Goal: Information Seeking & Learning: Get advice/opinions

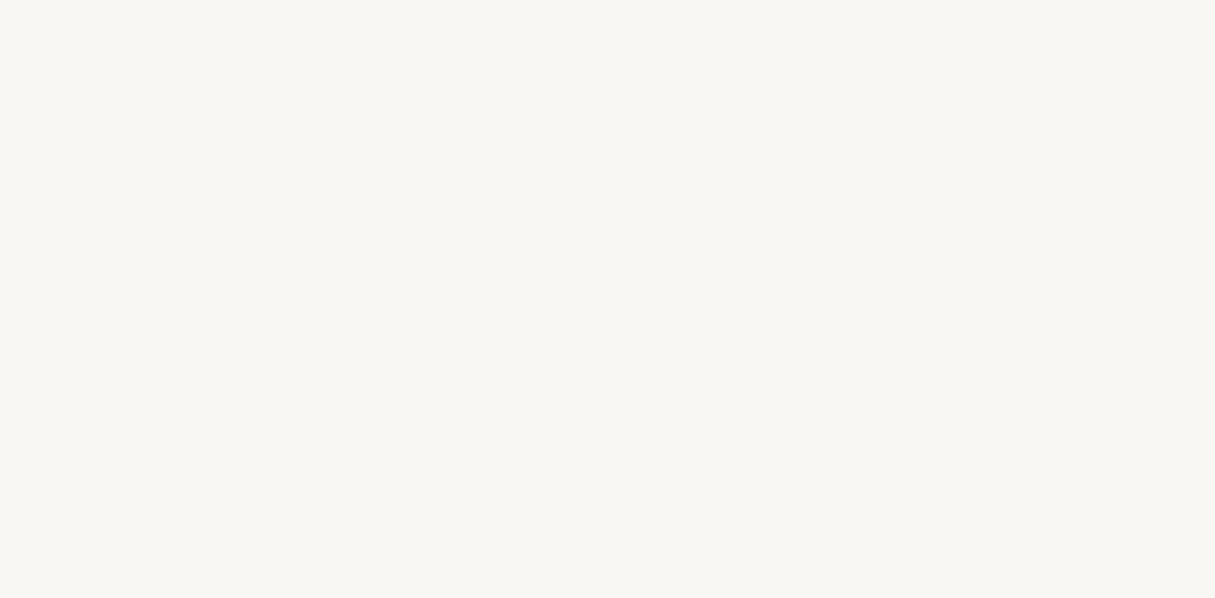
select select "US"
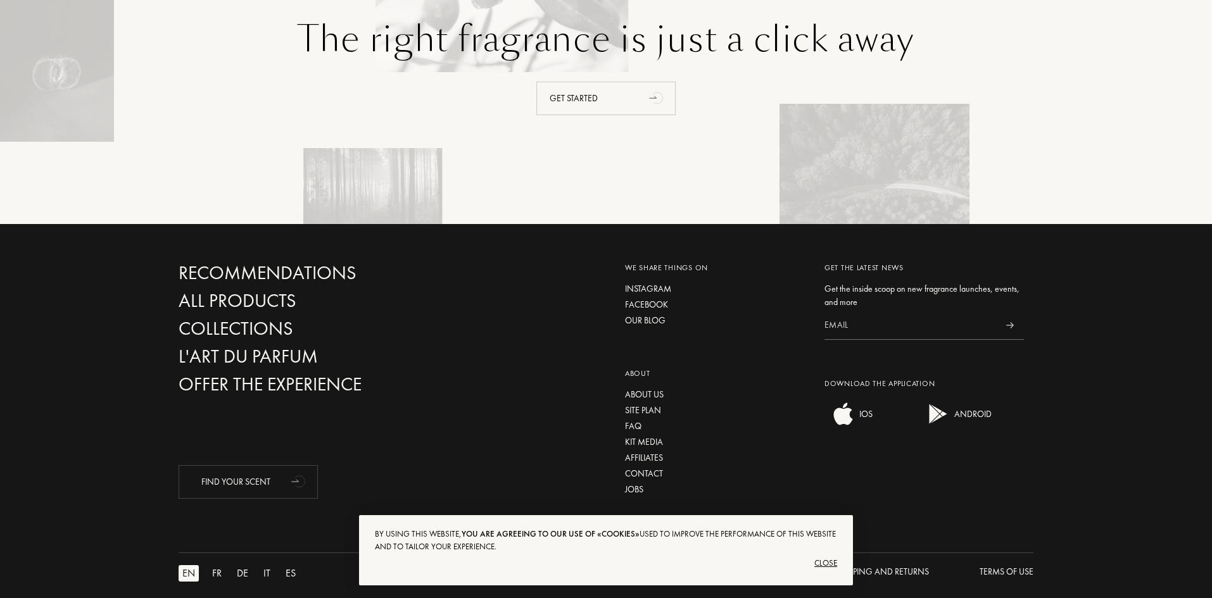
scroll to position [2947, 0]
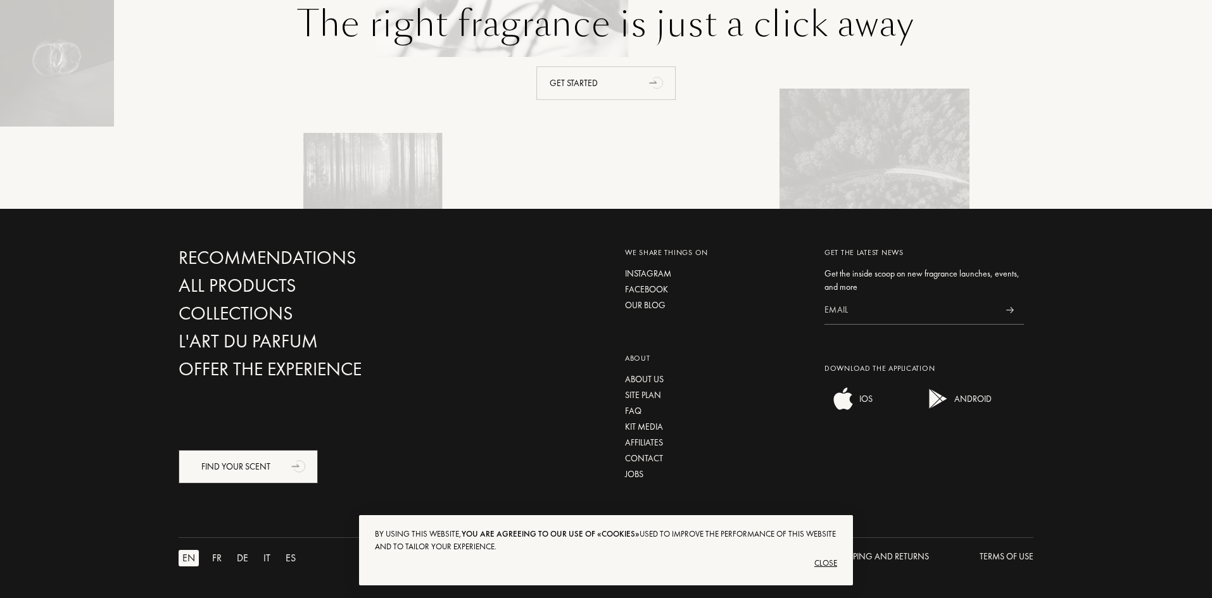
click at [244, 457] on div "Find your scent" at bounding box center [248, 467] width 139 height 34
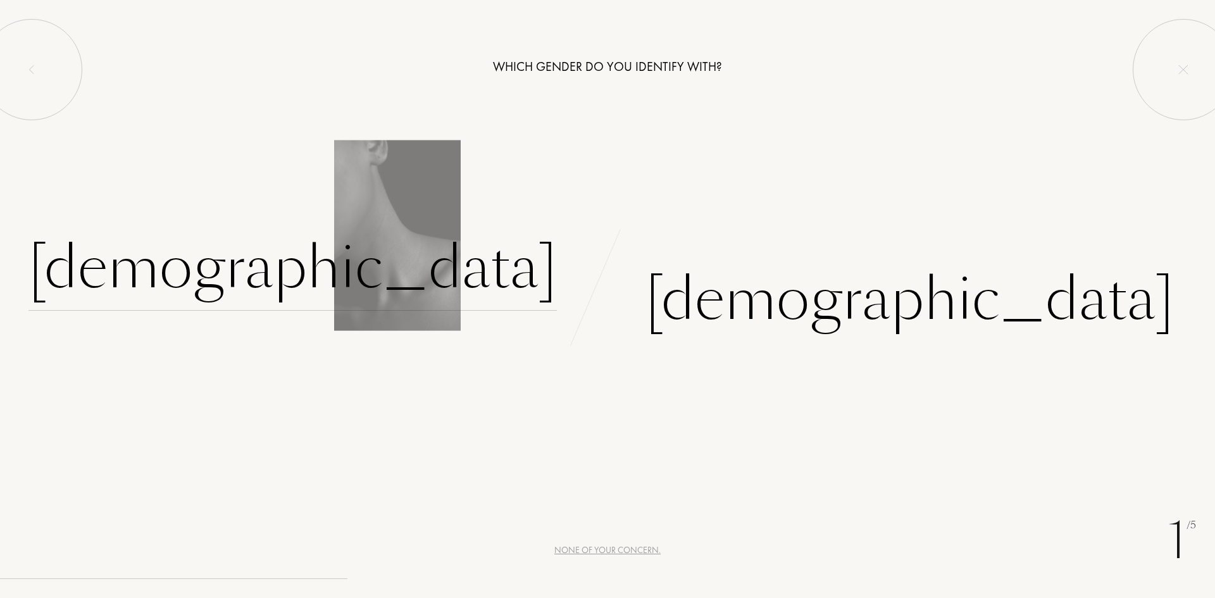
click at [518, 261] on div "[DEMOGRAPHIC_DATA]" at bounding box center [292, 267] width 529 height 85
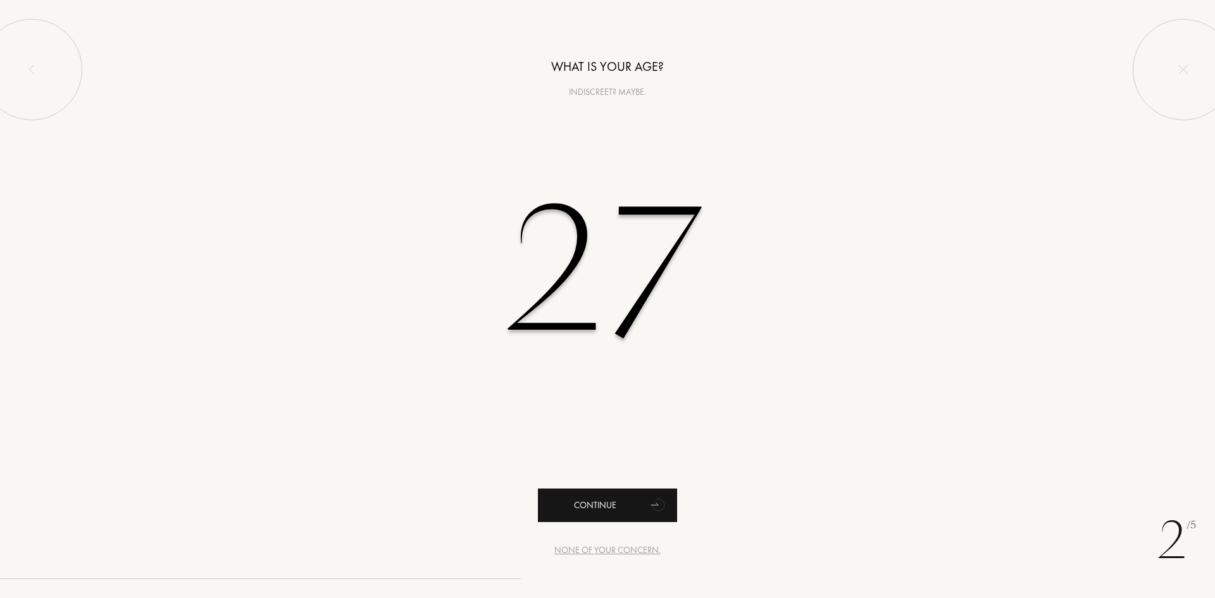
type input "27"
click at [640, 512] on div "Continue" at bounding box center [607, 506] width 139 height 34
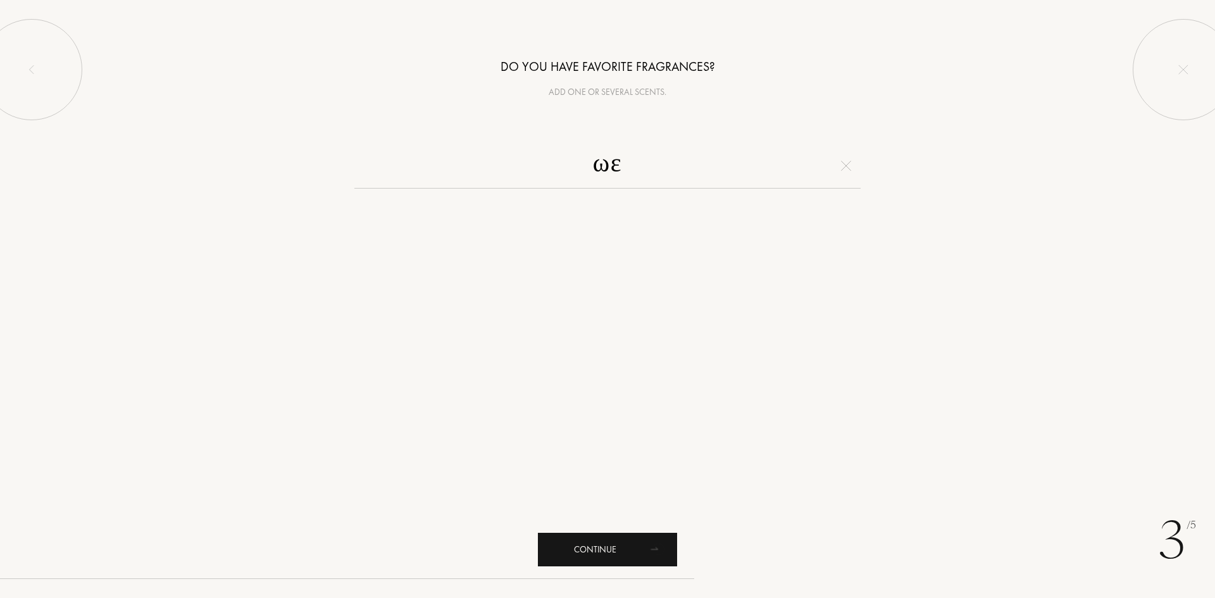
type input "ω"
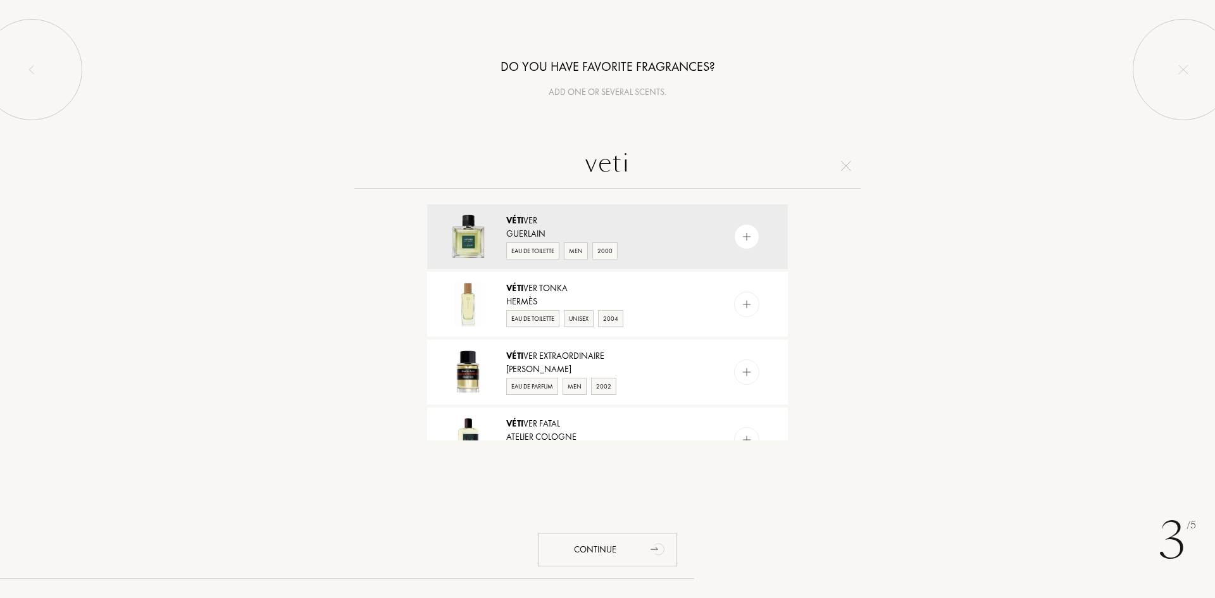
click at [855, 163] on input "veti" at bounding box center [607, 166] width 506 height 46
type input "veti"
click at [848, 162] on img at bounding box center [846, 166] width 10 height 10
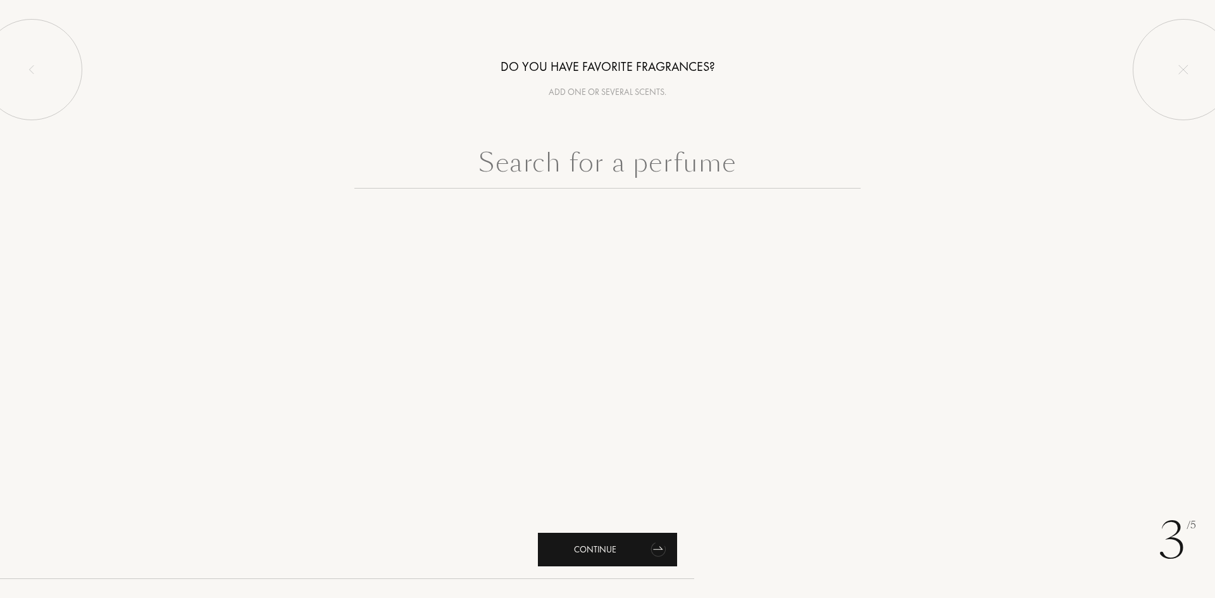
click at [634, 547] on div "Continue" at bounding box center [607, 550] width 139 height 34
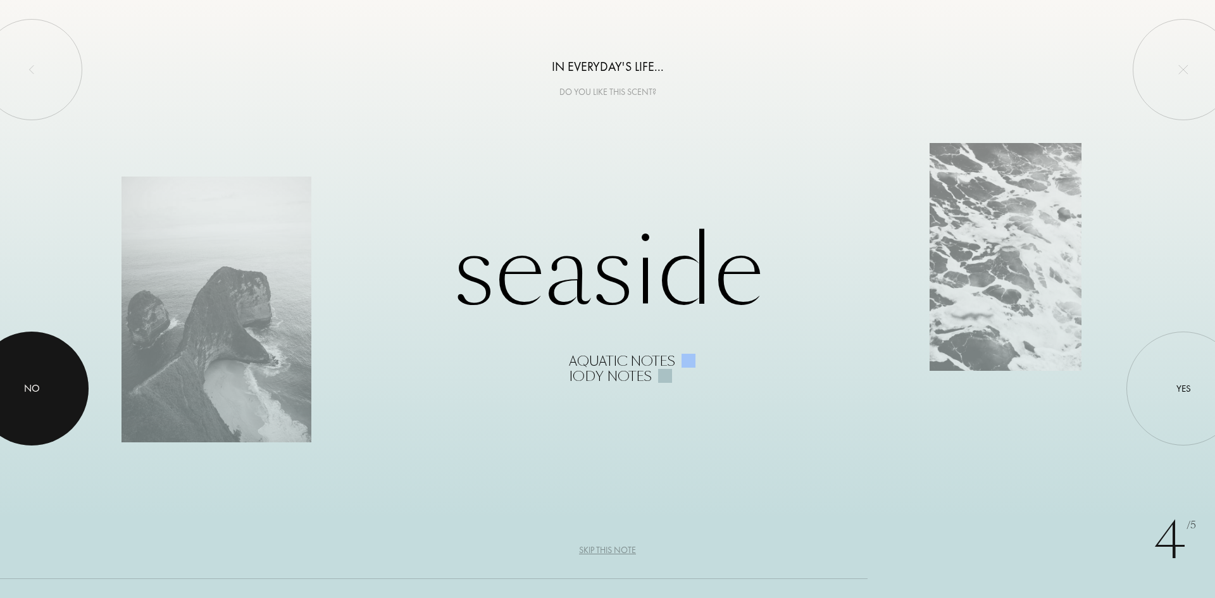
click at [72, 390] on div at bounding box center [32, 389] width 114 height 114
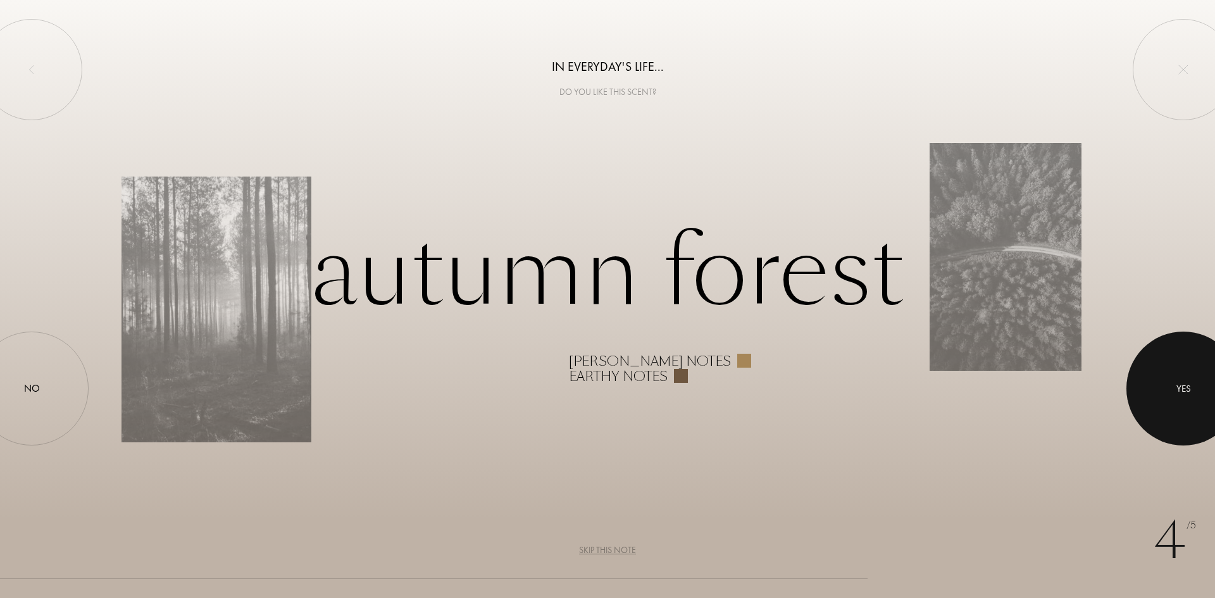
click at [1213, 389] on div at bounding box center [1184, 389] width 114 height 114
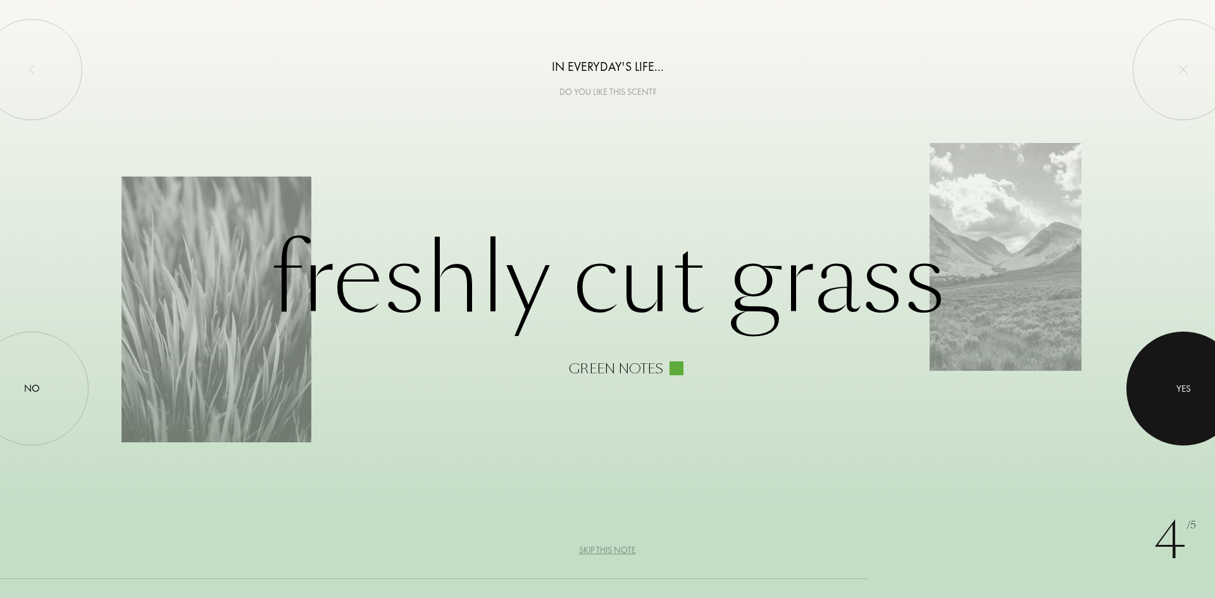
click at [1175, 375] on div at bounding box center [1184, 389] width 114 height 114
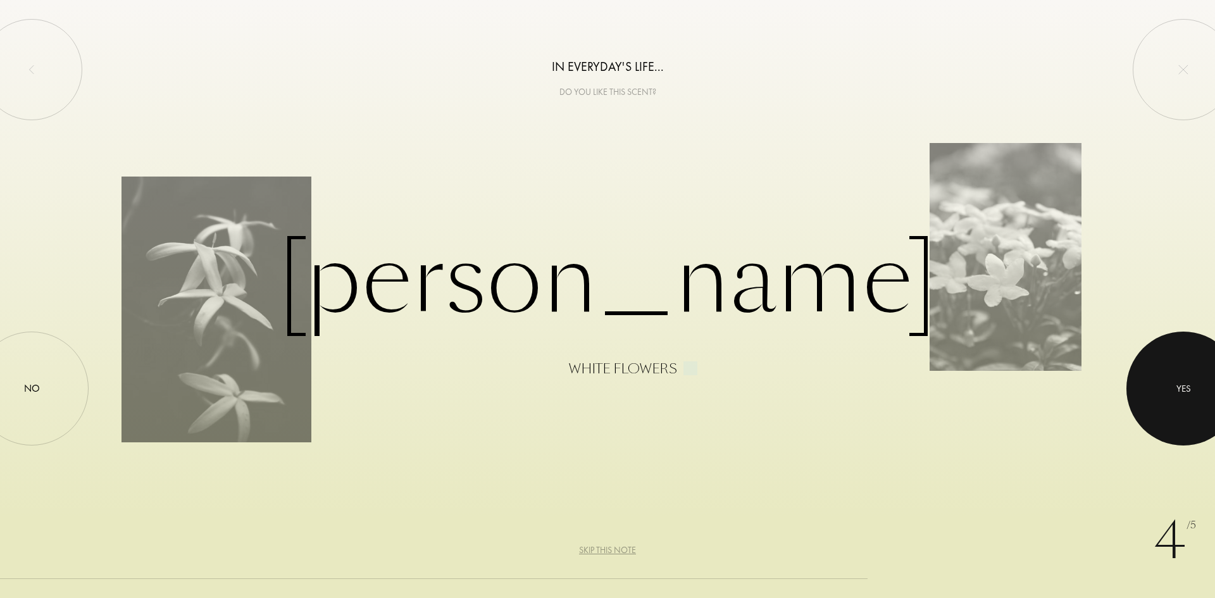
click at [1146, 390] on div at bounding box center [1184, 389] width 114 height 114
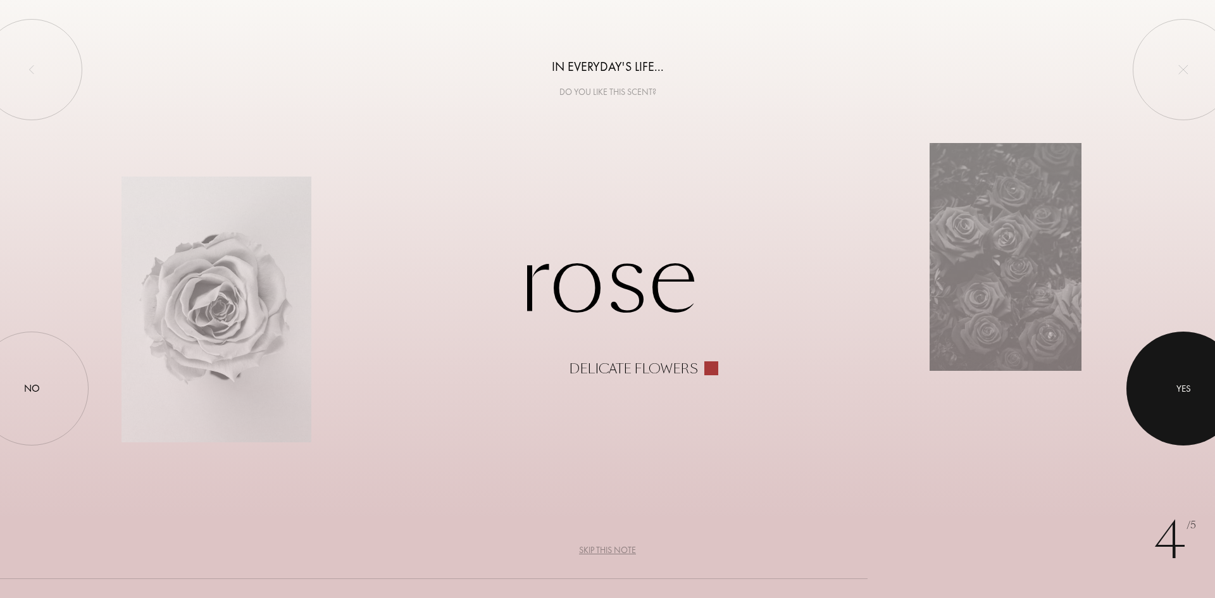
click at [1146, 390] on div at bounding box center [1184, 389] width 114 height 114
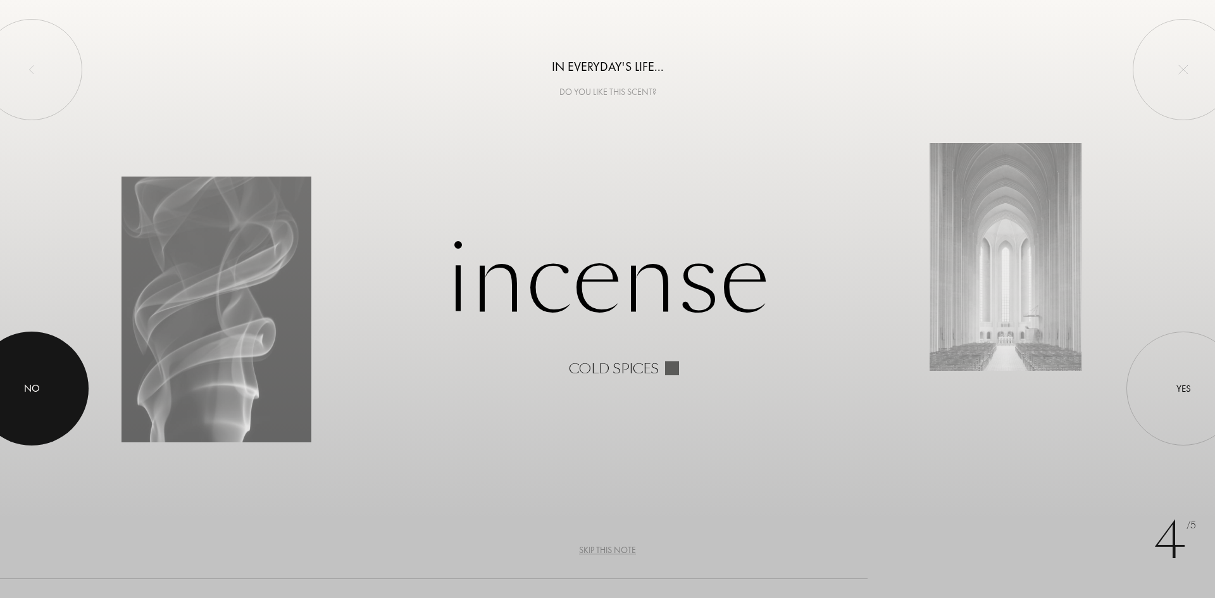
click at [47, 358] on div at bounding box center [32, 389] width 114 height 114
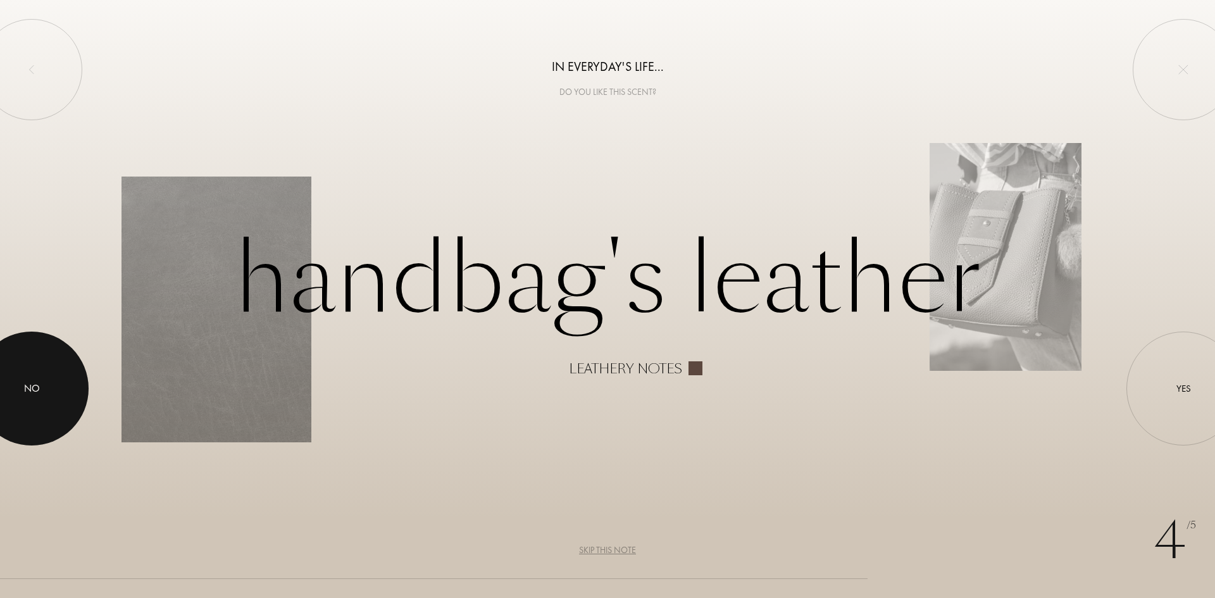
click at [39, 398] on div at bounding box center [32, 389] width 114 height 114
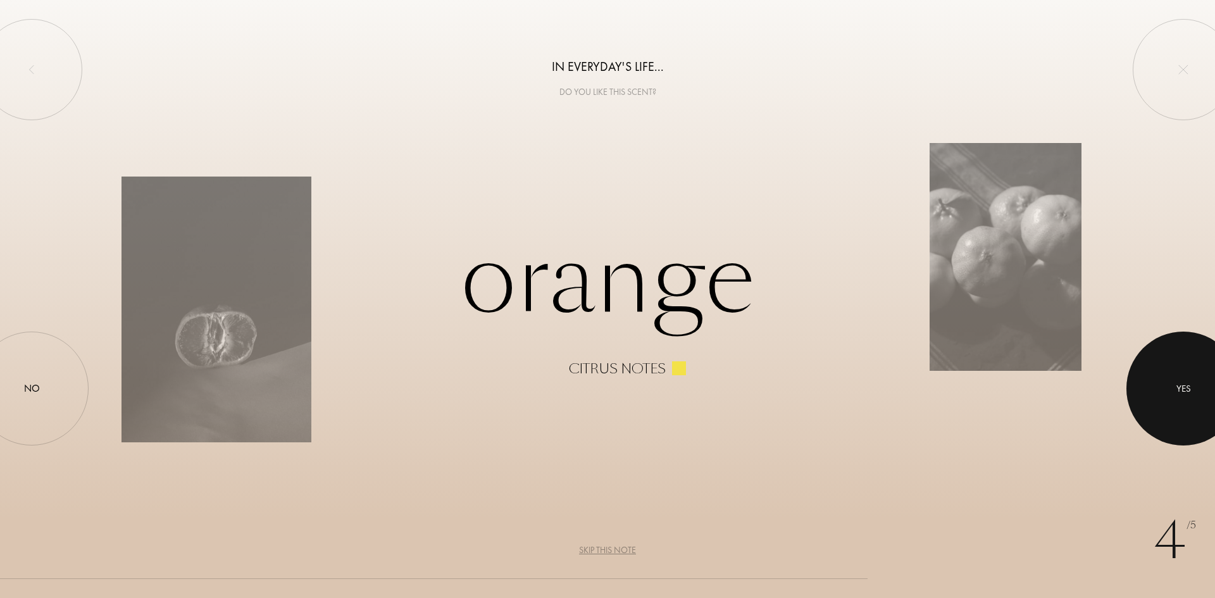
click at [1163, 407] on div at bounding box center [1184, 389] width 114 height 114
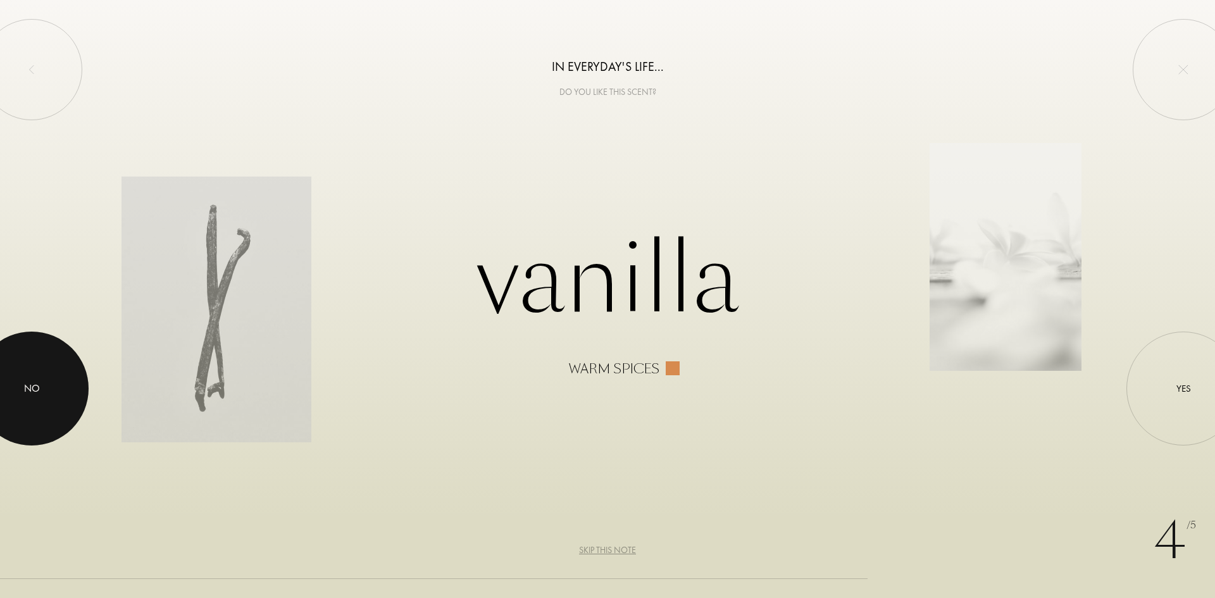
click at [30, 386] on div "No" at bounding box center [32, 388] width 16 height 15
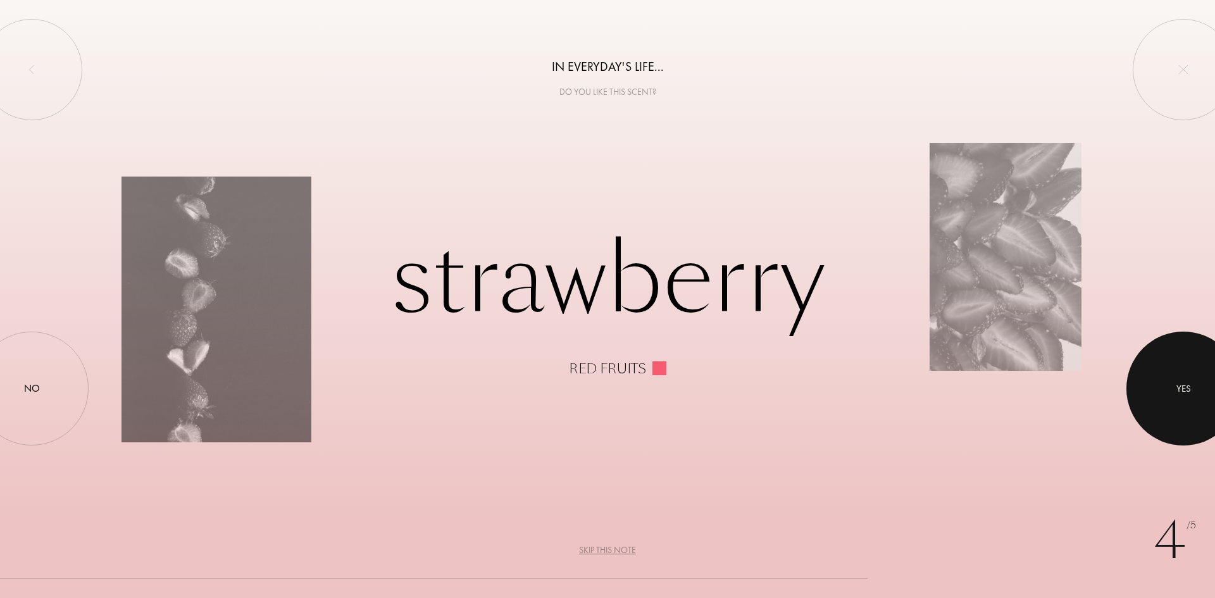
click at [1202, 417] on div at bounding box center [1184, 389] width 114 height 114
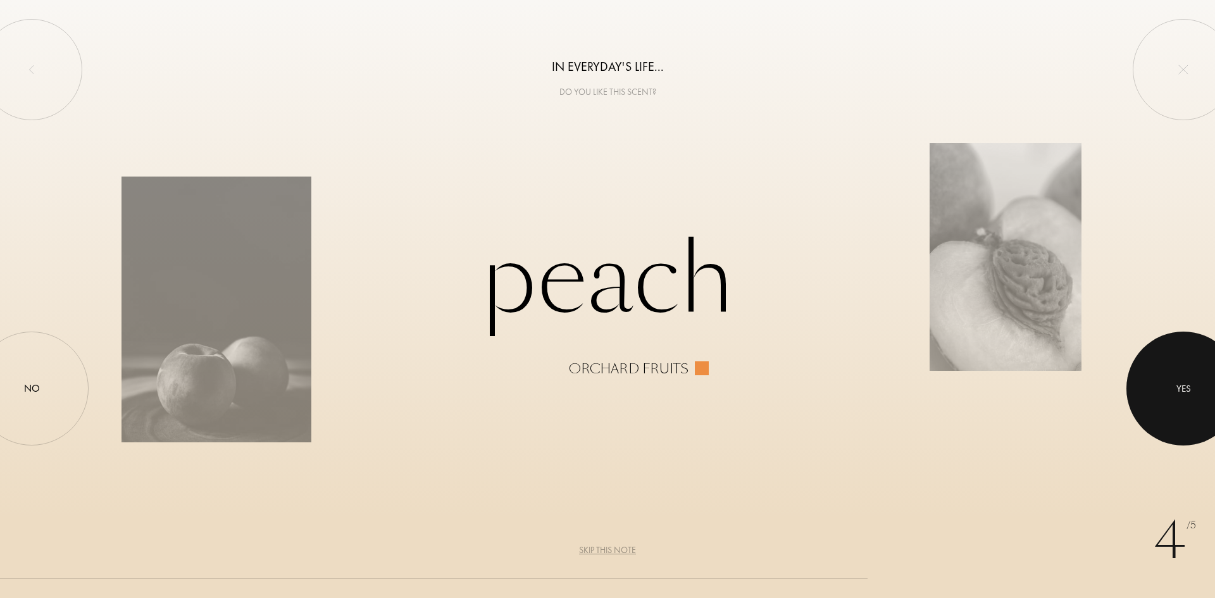
click at [1202, 417] on div at bounding box center [1184, 389] width 114 height 114
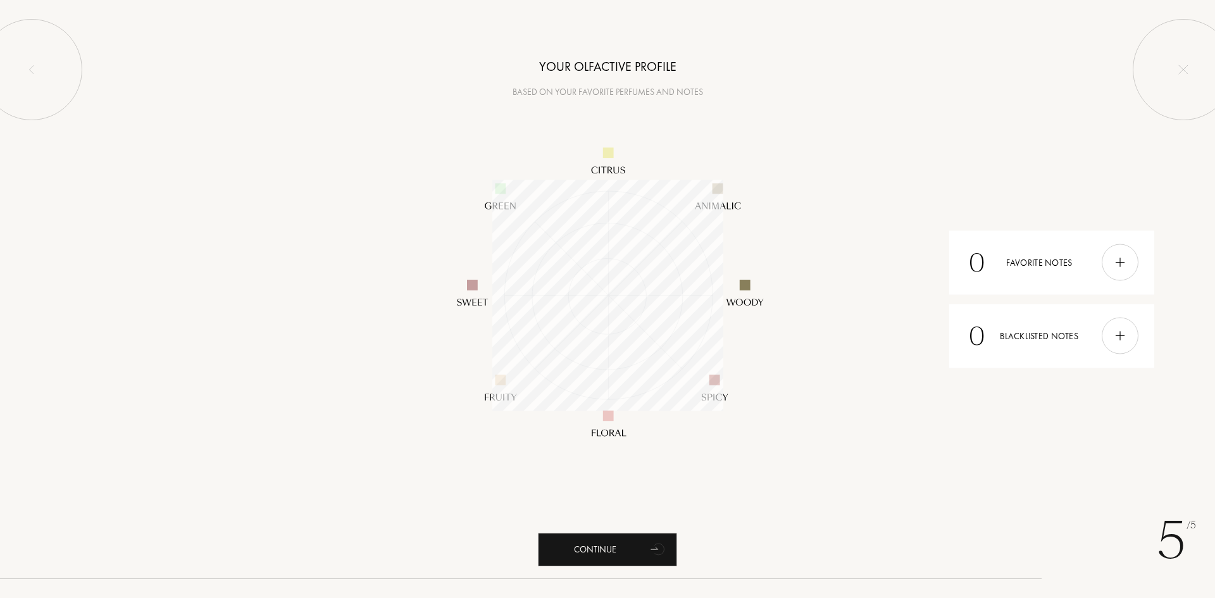
scroll to position [231, 231]
click at [1127, 268] on div at bounding box center [1120, 262] width 37 height 37
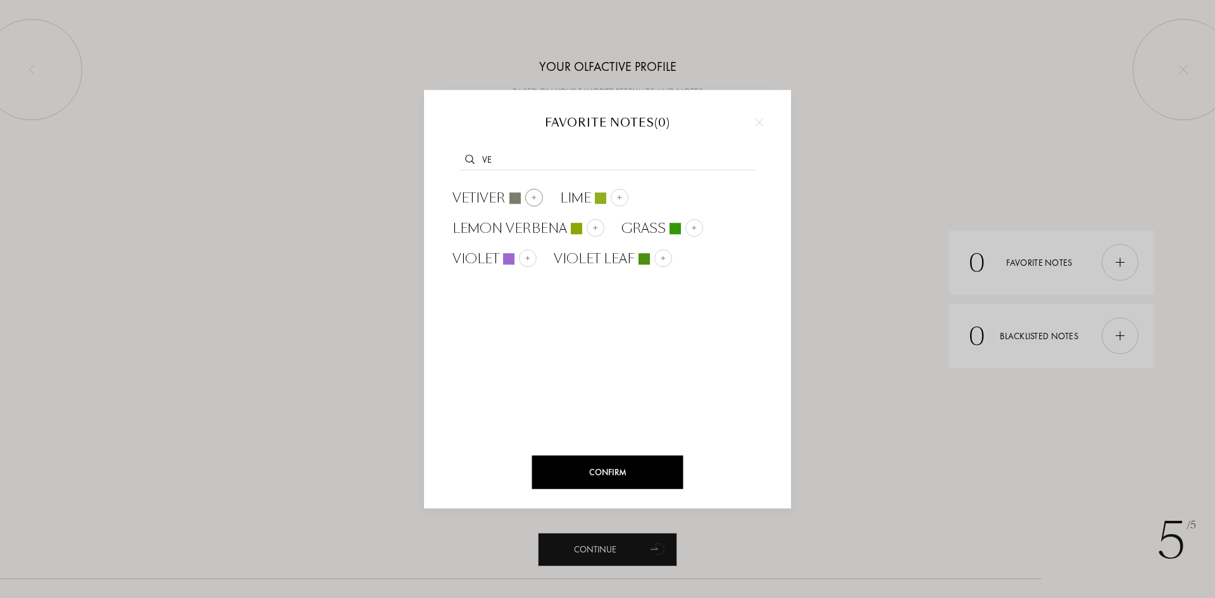
type input "ve"
click at [530, 194] on div at bounding box center [534, 198] width 18 height 18
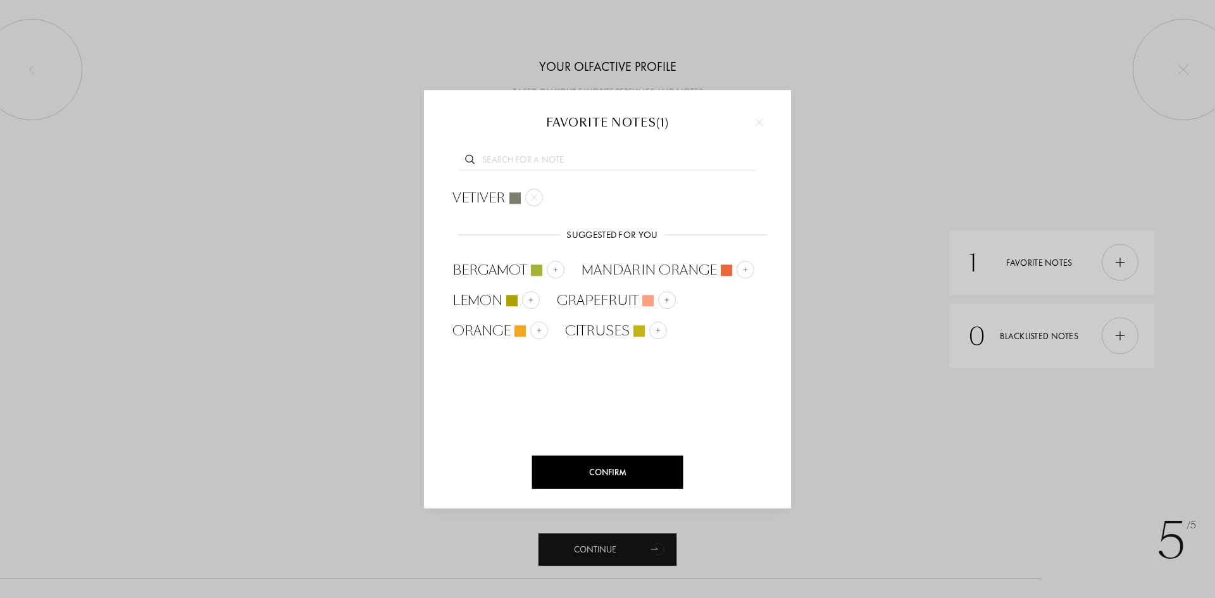
click at [540, 162] on input "text" at bounding box center [608, 161] width 296 height 17
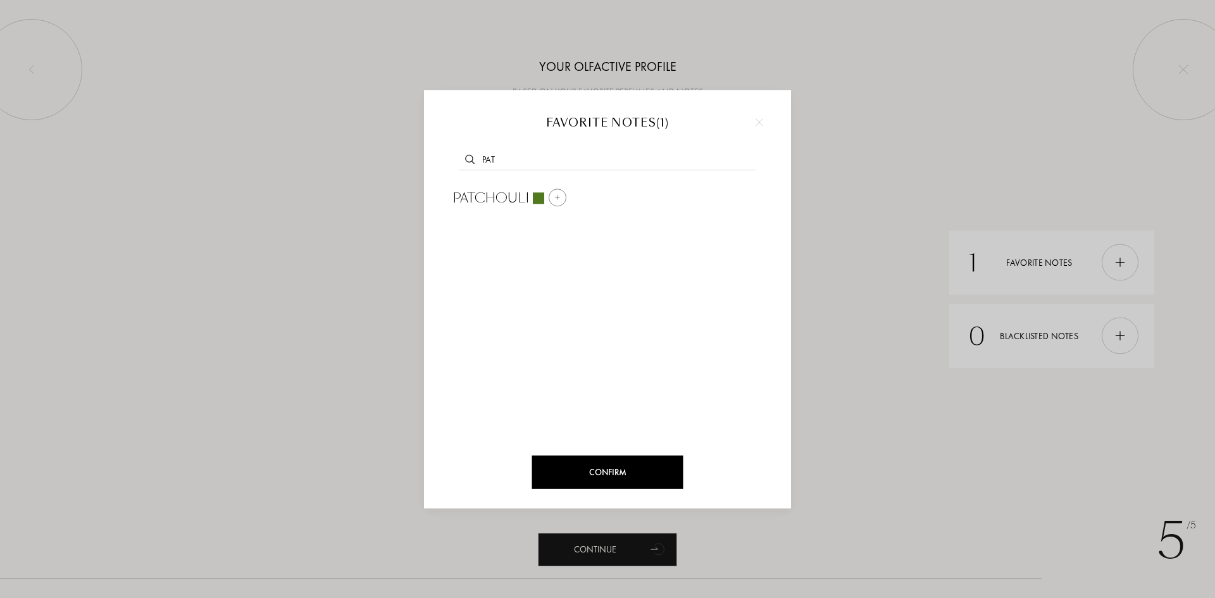
type input "pat"
click at [562, 199] on div at bounding box center [558, 198] width 18 height 18
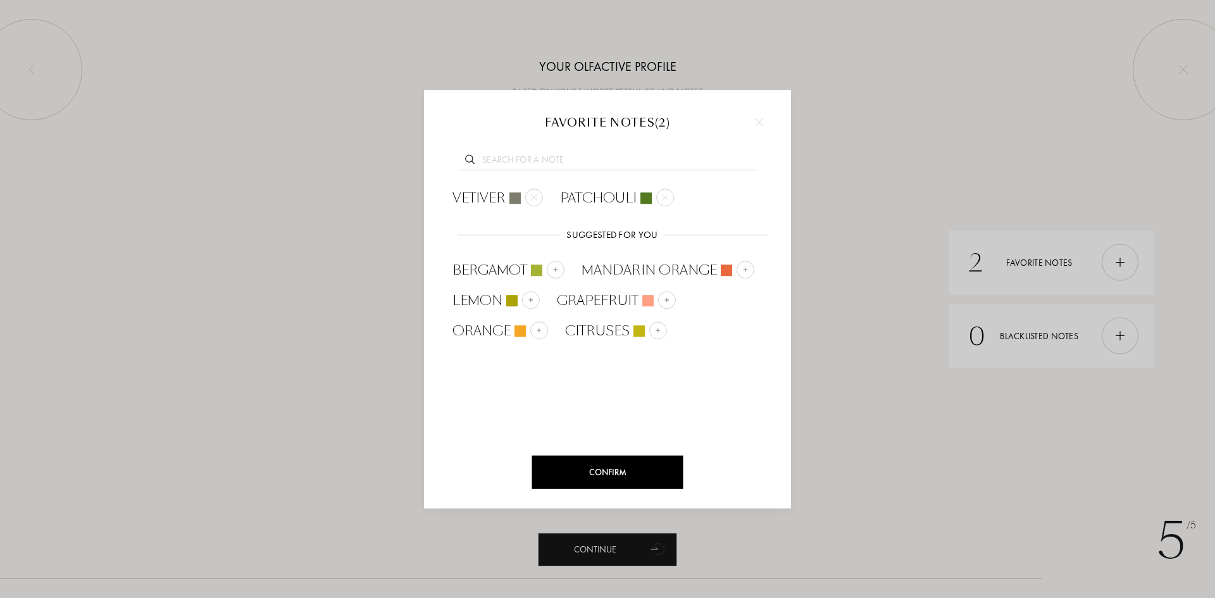
click at [565, 165] on input "text" at bounding box center [608, 161] width 296 height 17
click at [665, 325] on div "Citruses" at bounding box center [616, 331] width 102 height 19
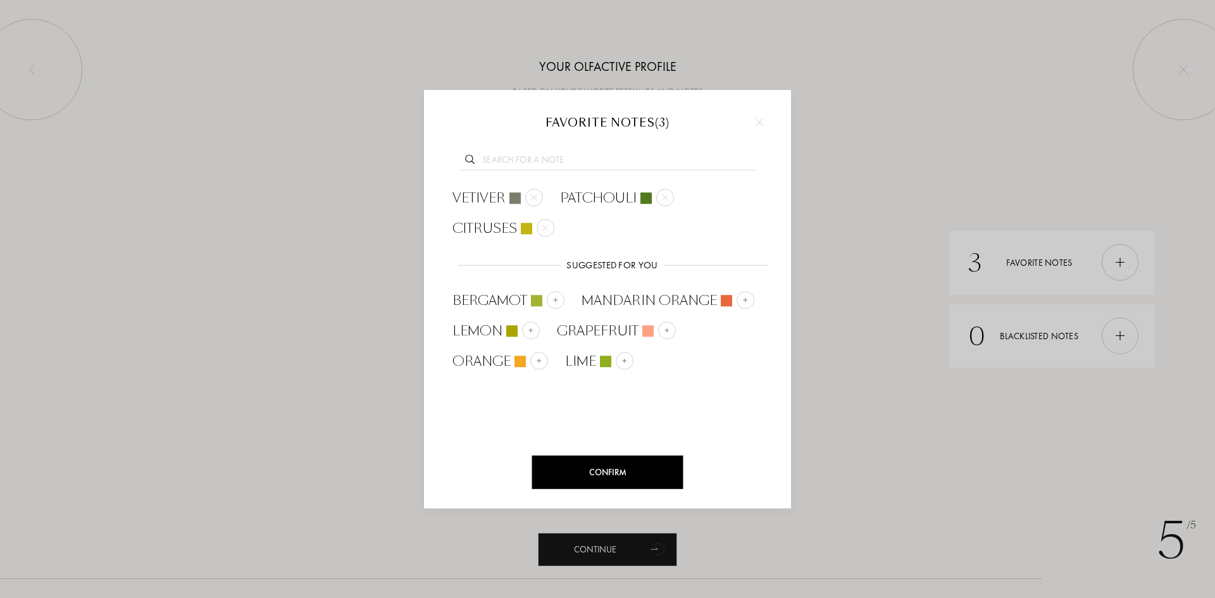
click at [577, 162] on input "text" at bounding box center [608, 161] width 296 height 17
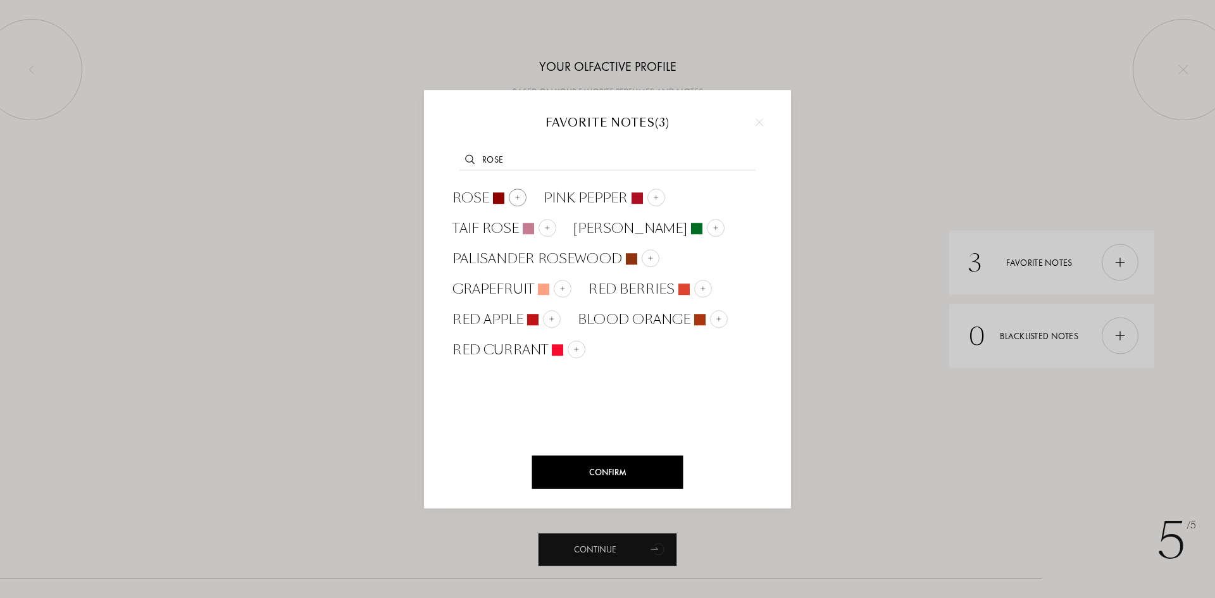
type input "rose"
click at [517, 196] on img at bounding box center [518, 197] width 6 height 6
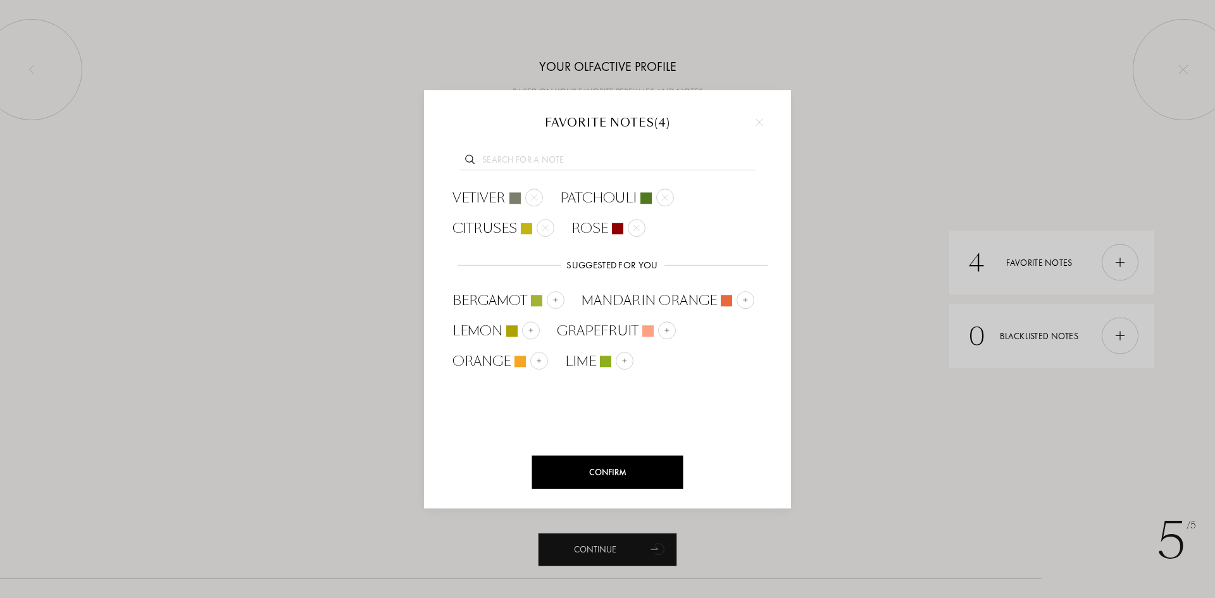
click at [580, 156] on input "text" at bounding box center [608, 161] width 296 height 17
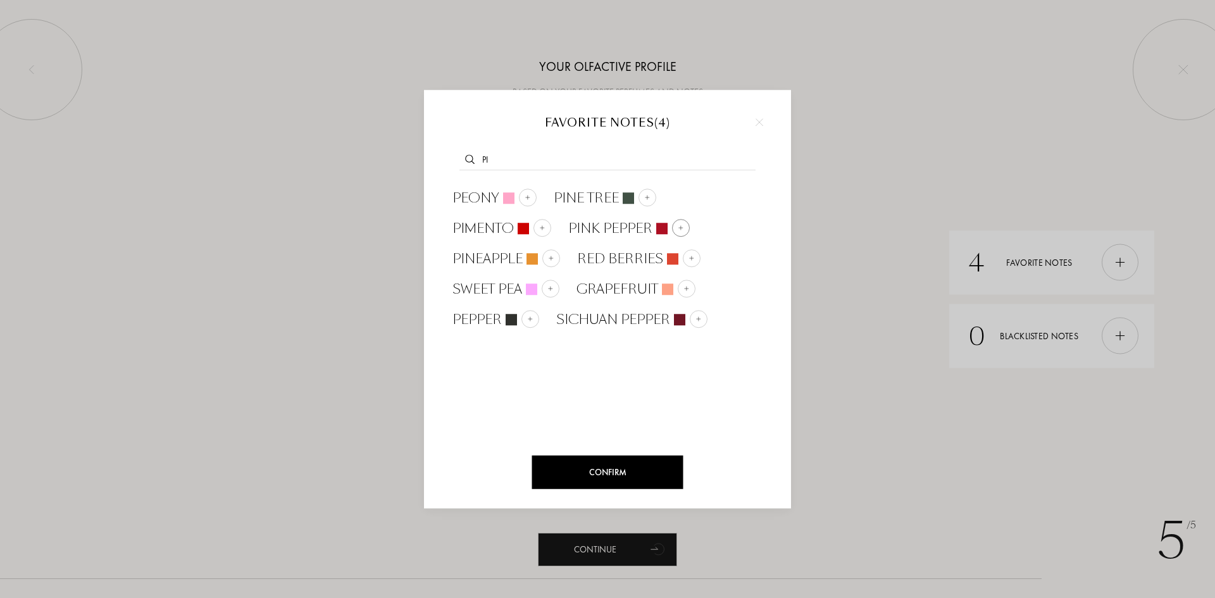
type input "pi"
click at [680, 227] on img at bounding box center [681, 228] width 6 height 6
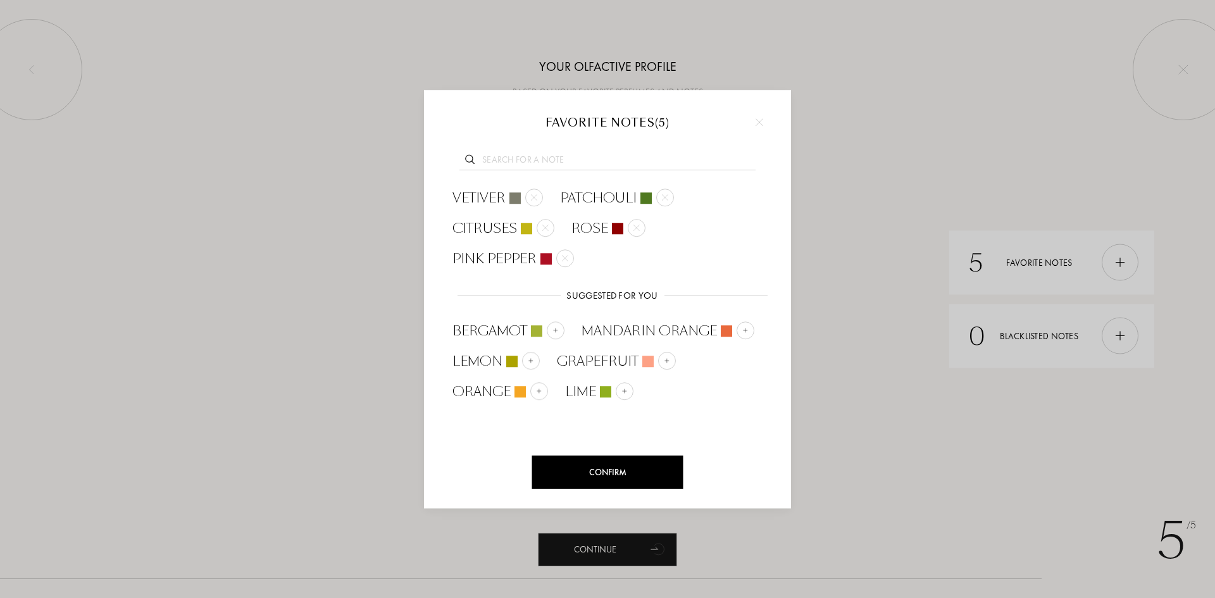
click at [615, 168] on input "text" at bounding box center [608, 161] width 296 height 17
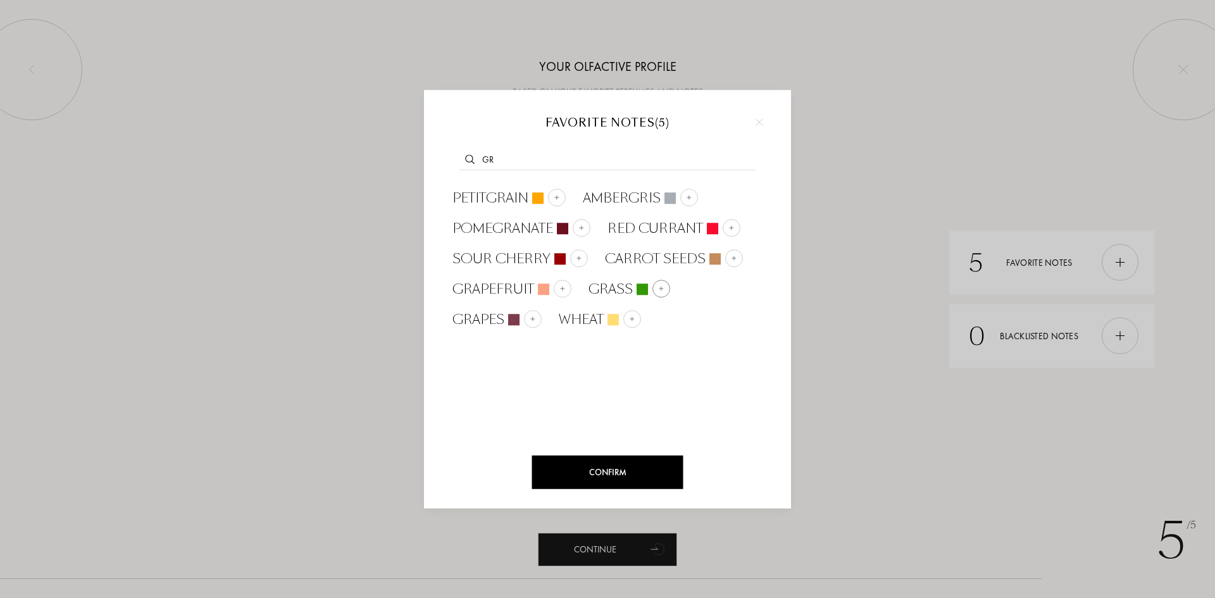
type input "gr"
click at [661, 289] on img at bounding box center [661, 288] width 6 height 6
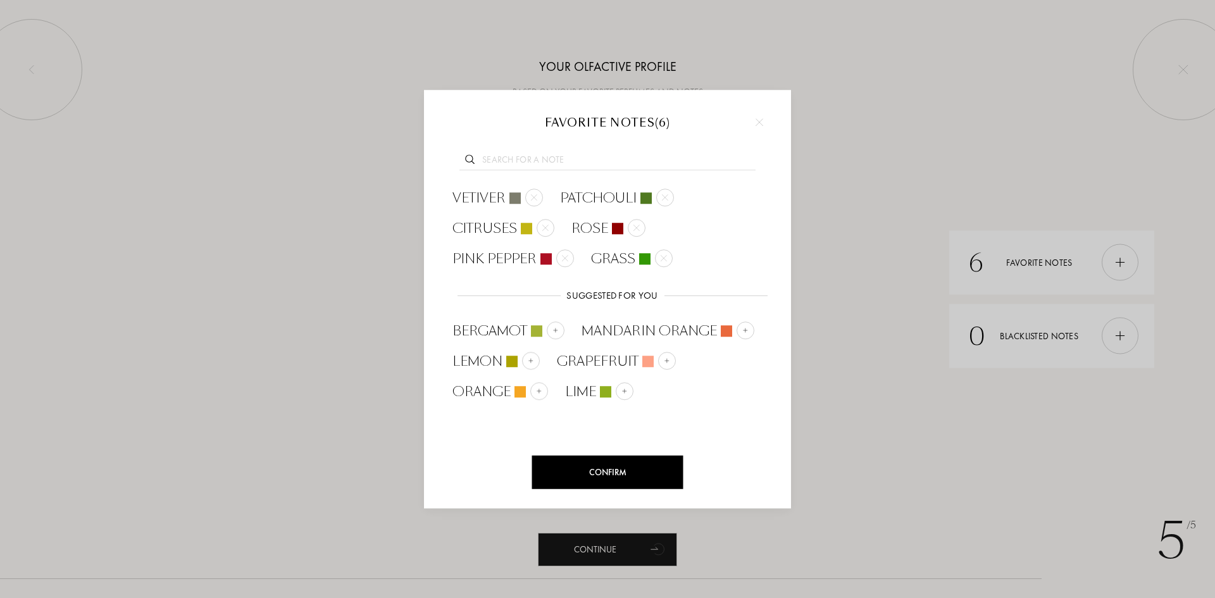
click at [608, 485] on div "Confirm" at bounding box center [607, 473] width 151 height 34
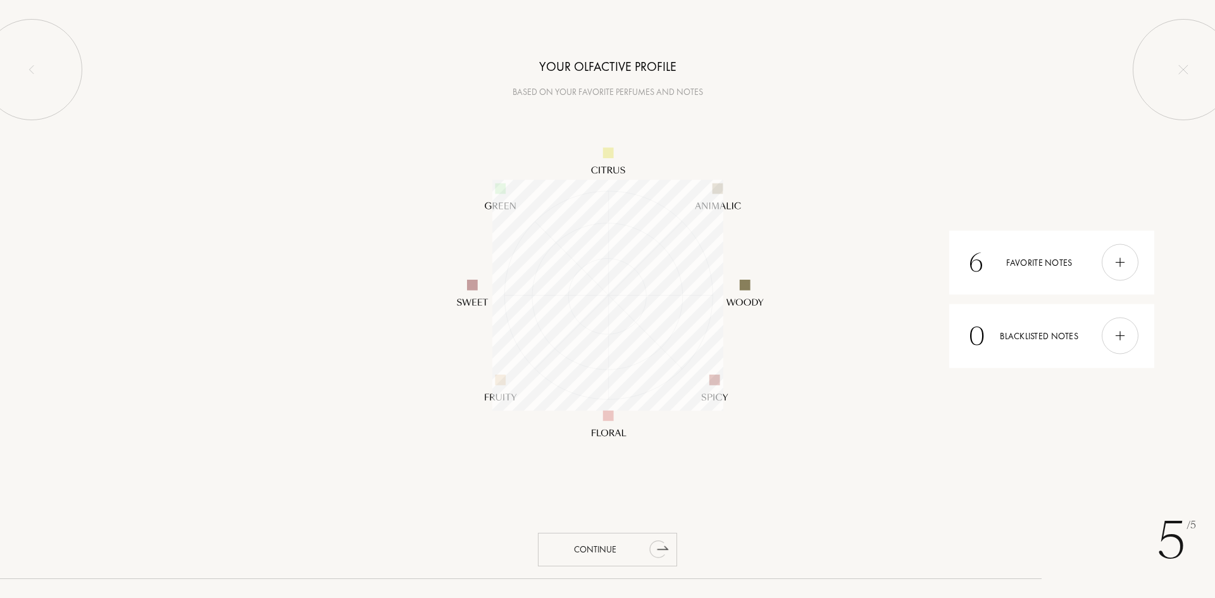
click at [590, 559] on div "Continue" at bounding box center [607, 550] width 139 height 34
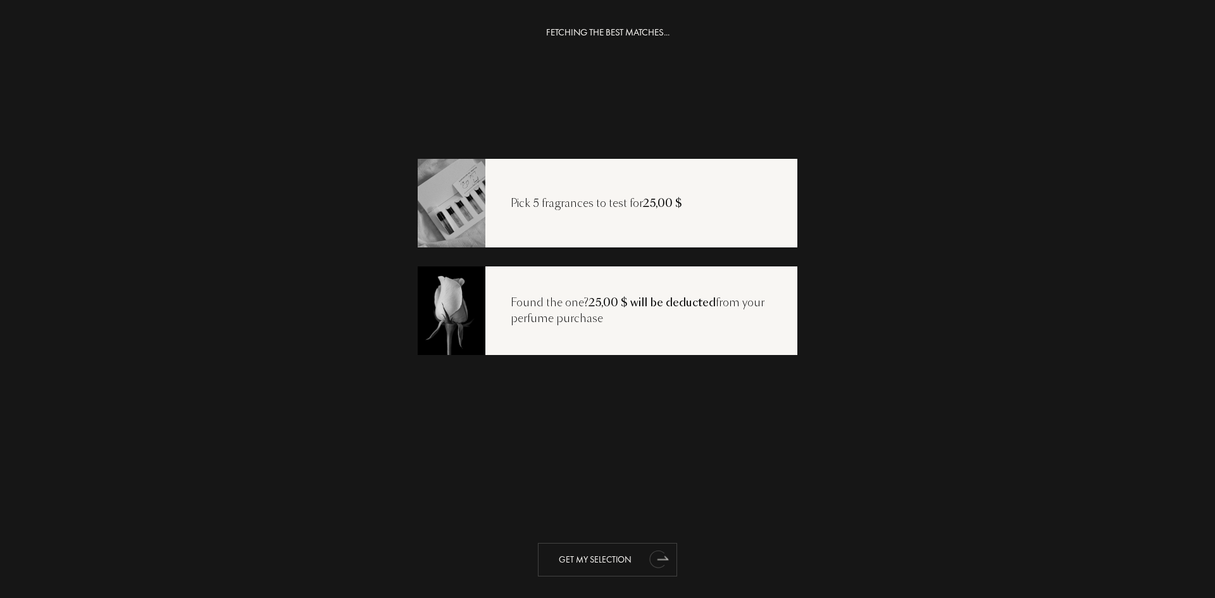
click at [580, 562] on div "Get my selection" at bounding box center [607, 560] width 139 height 34
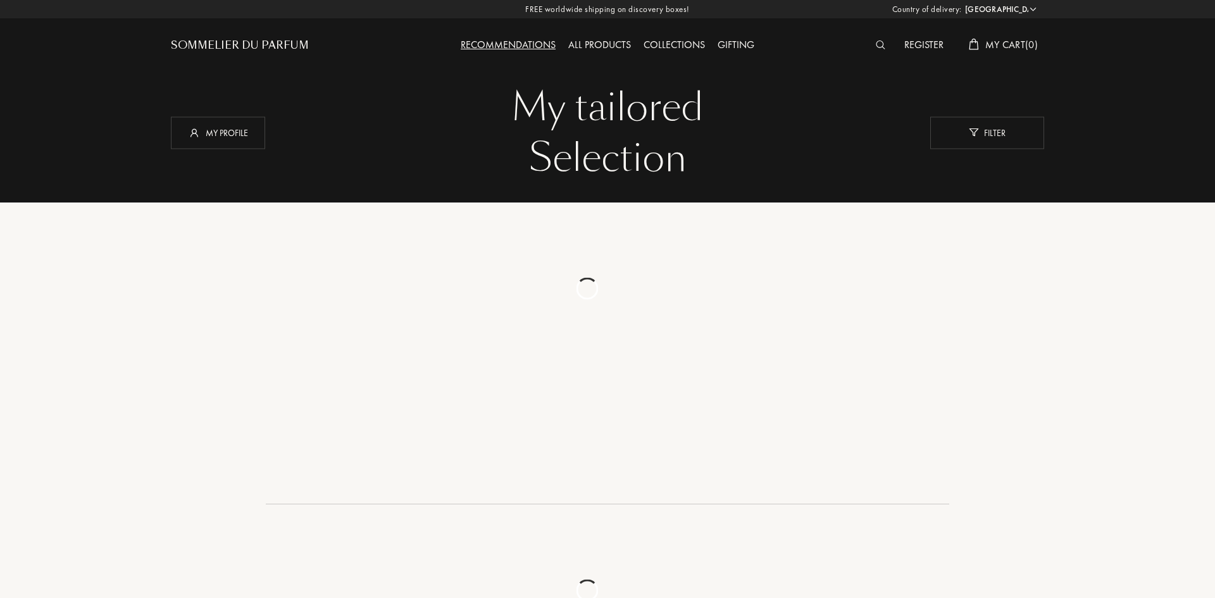
select select "US"
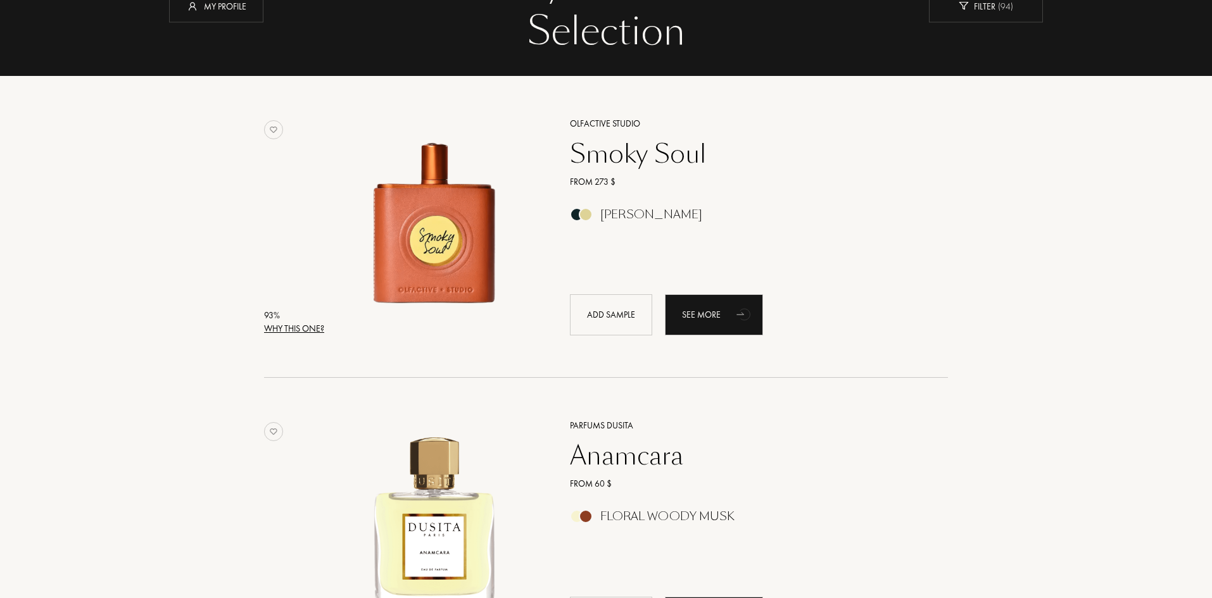
scroll to position [190, 0]
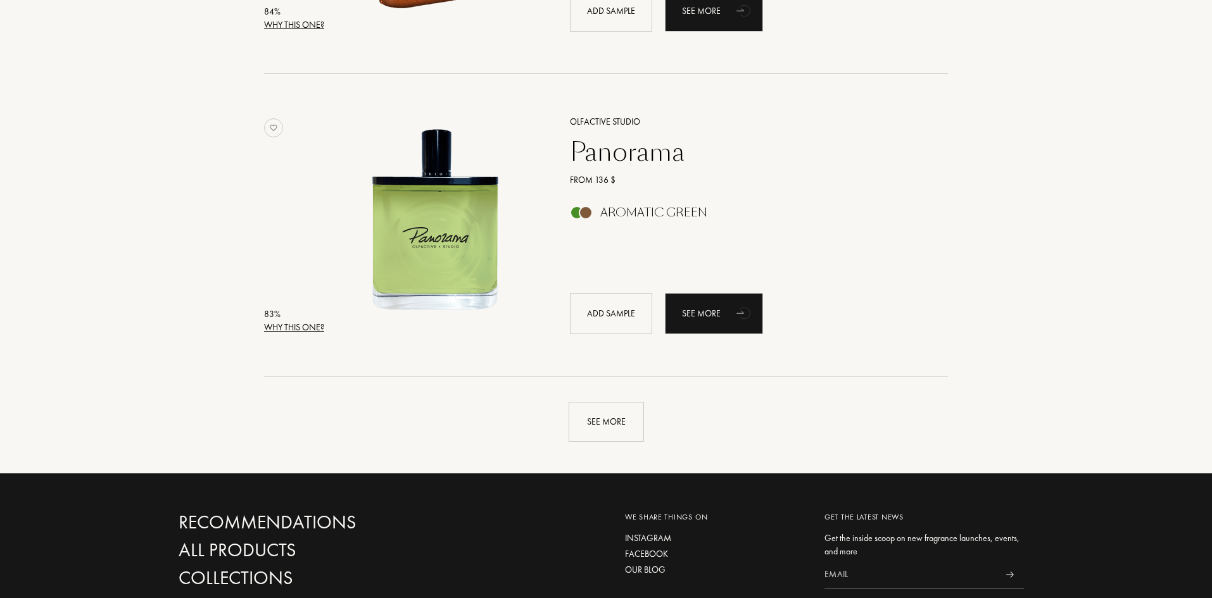
scroll to position [2975, 0]
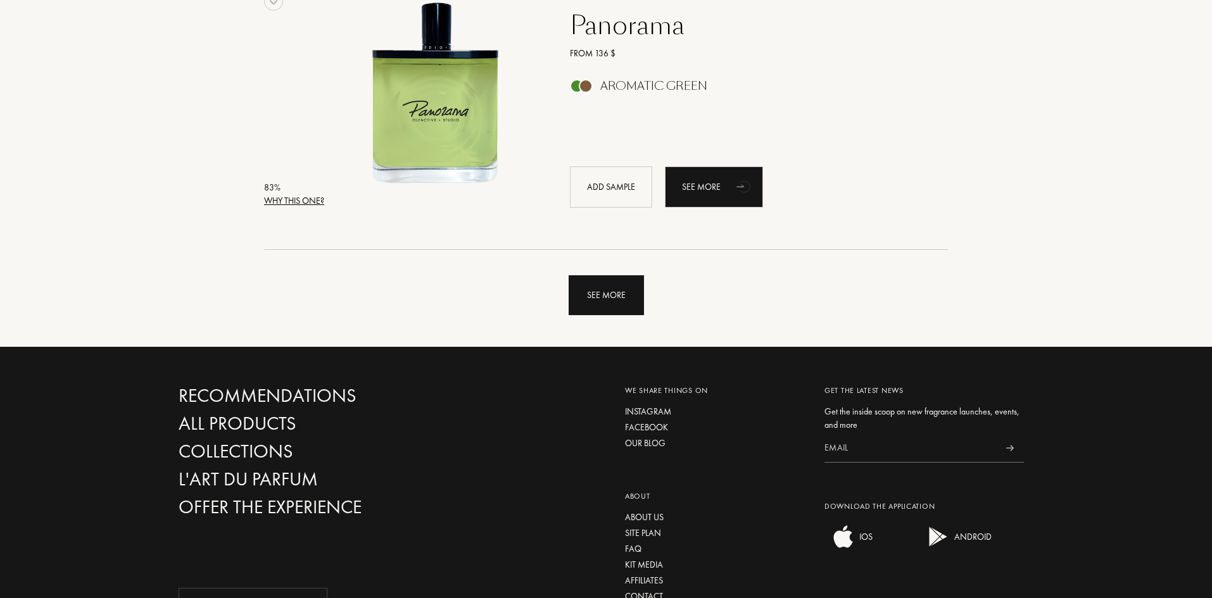
click at [636, 300] on div "See more" at bounding box center [605, 295] width 75 height 40
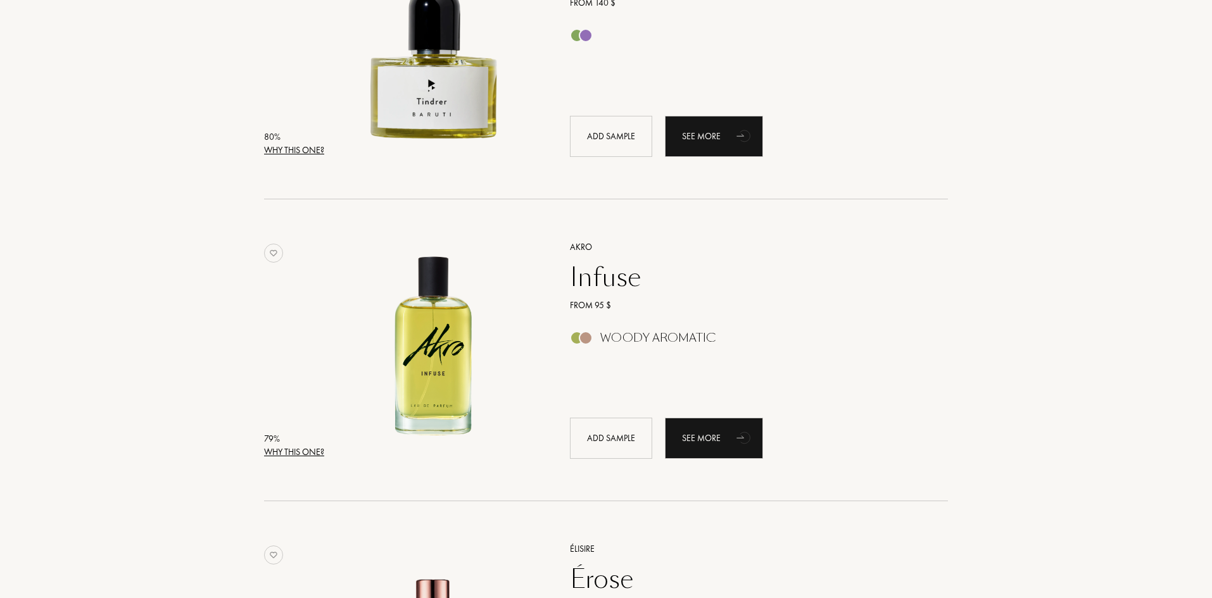
scroll to position [5824, 0]
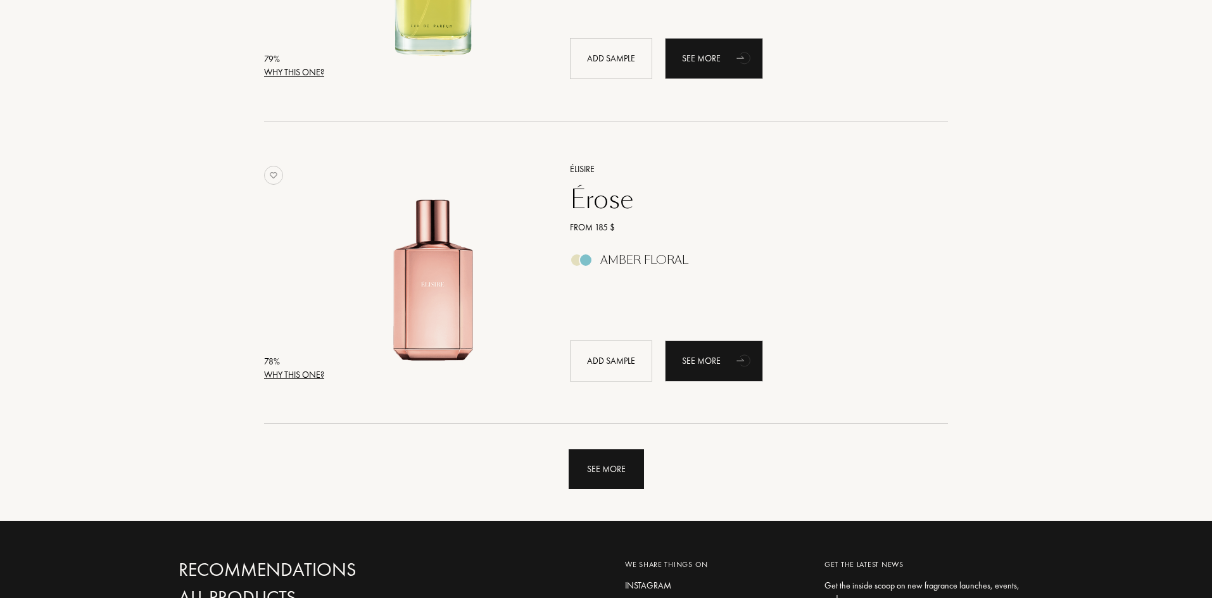
click at [594, 478] on div "See more" at bounding box center [605, 469] width 75 height 40
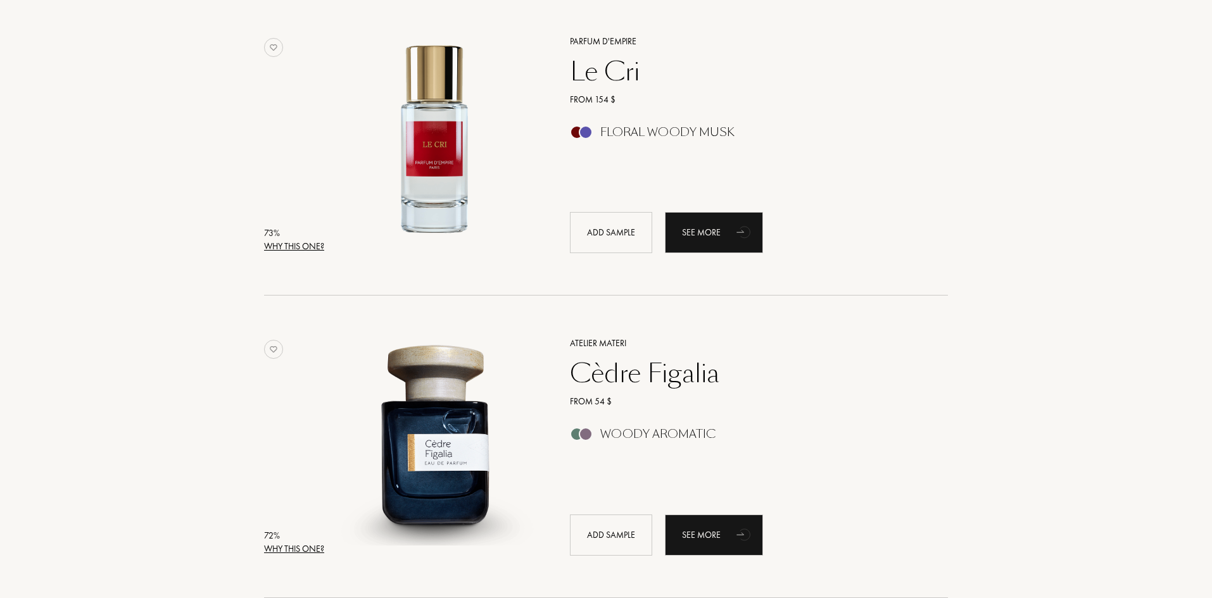
scroll to position [8988, 0]
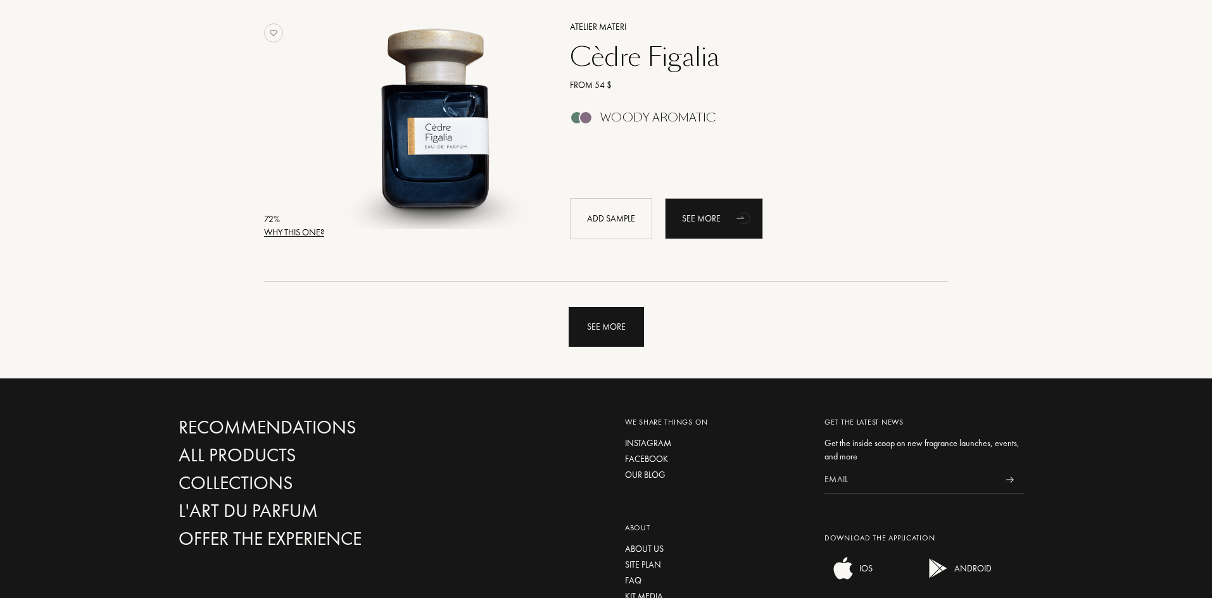
click at [616, 334] on div "See more" at bounding box center [605, 327] width 75 height 40
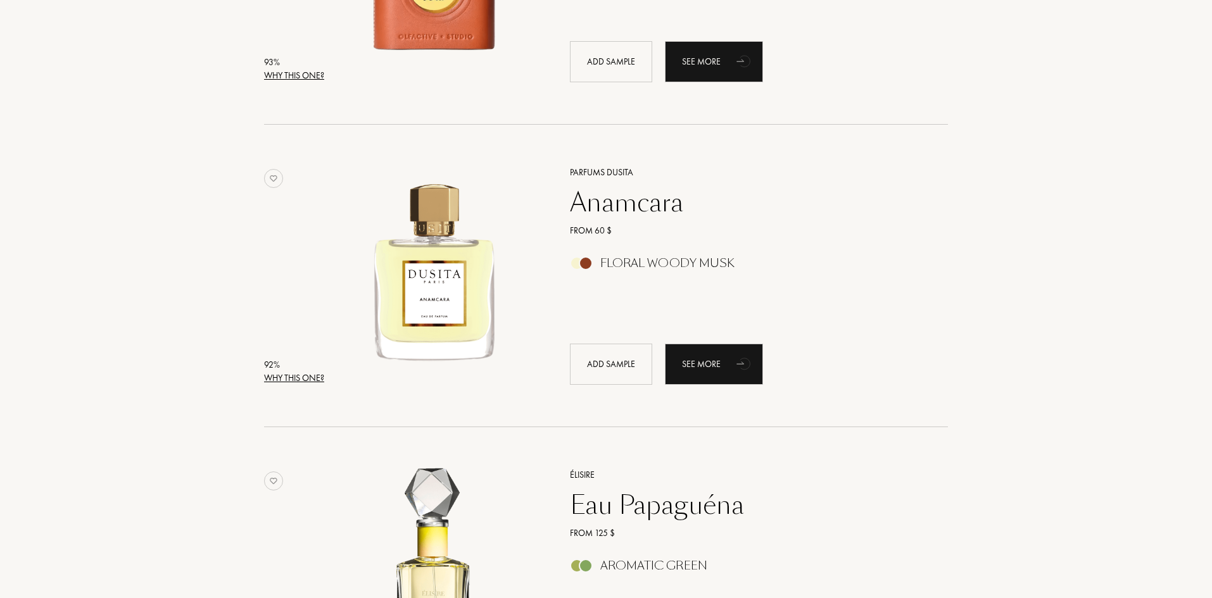
scroll to position [127, 0]
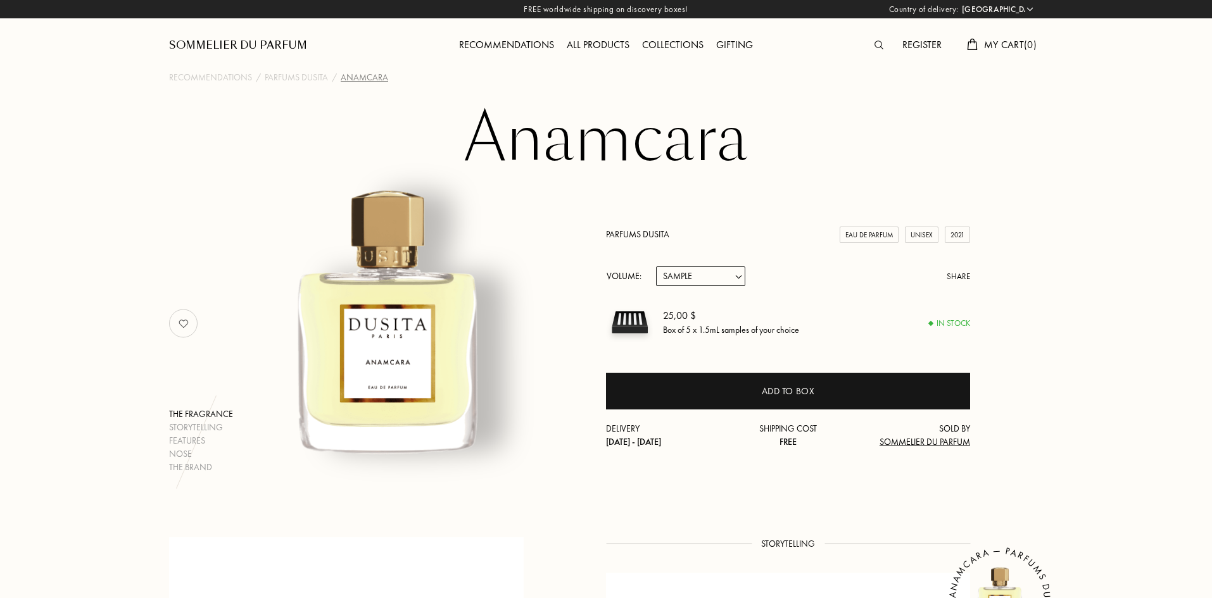
select select "US"
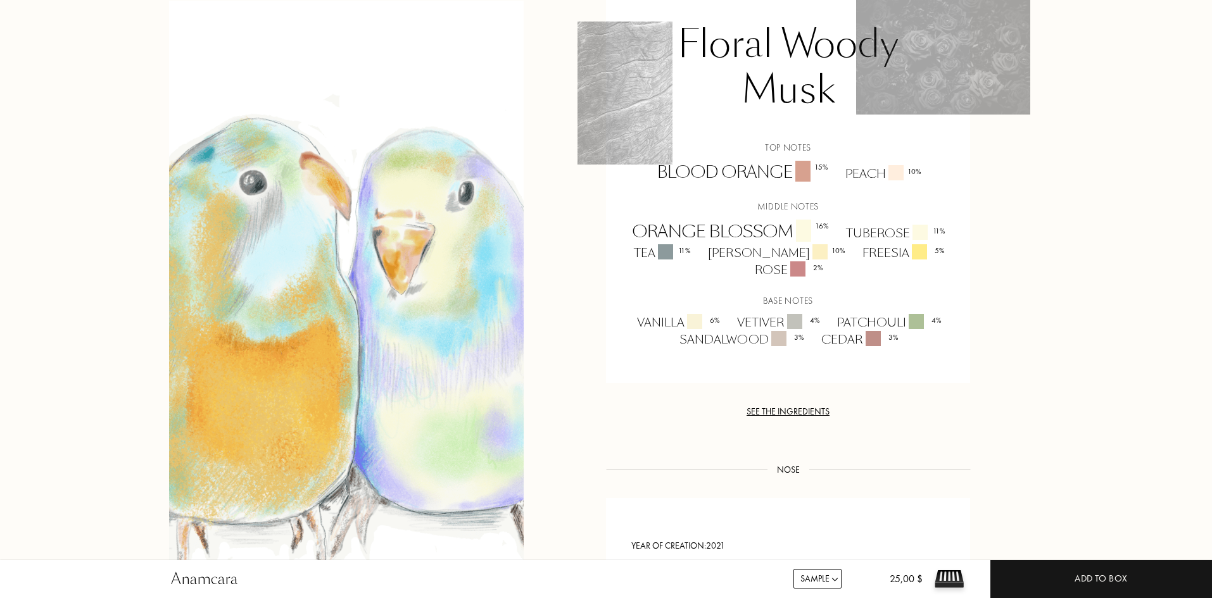
scroll to position [506, 0]
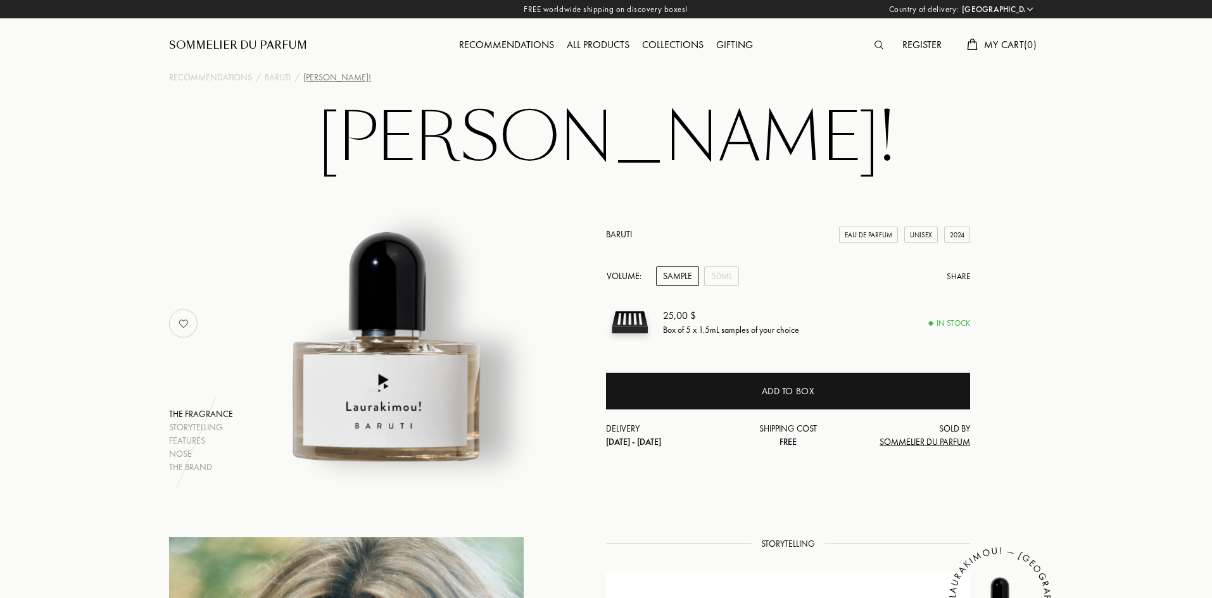
select select "US"
click at [622, 232] on link "Baruti" at bounding box center [619, 234] width 26 height 11
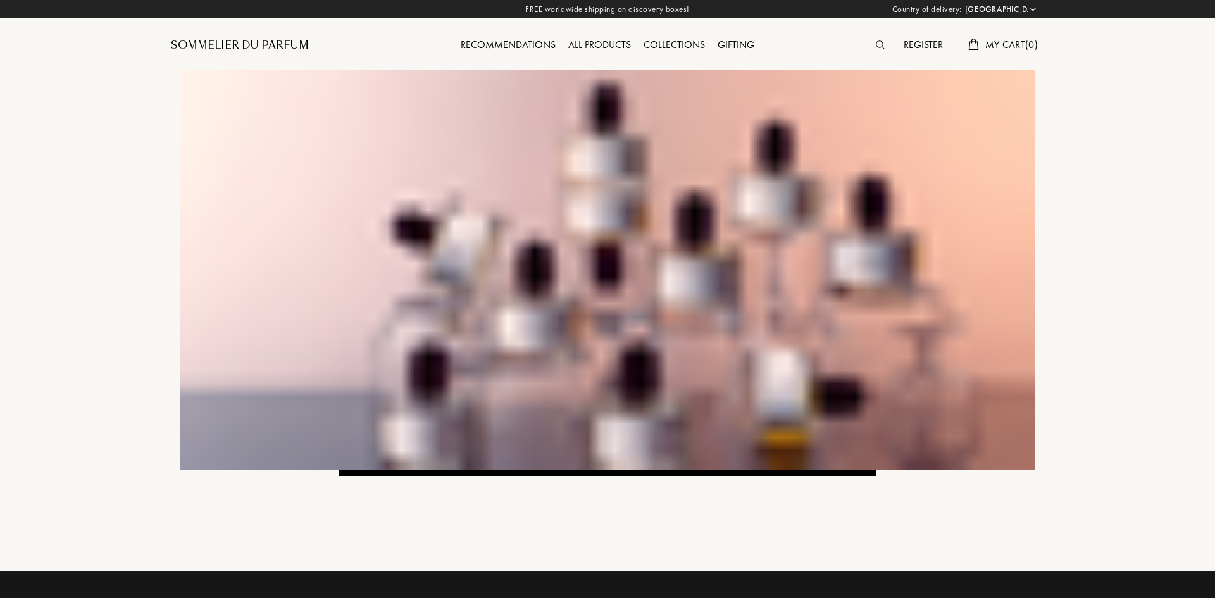
select select "US"
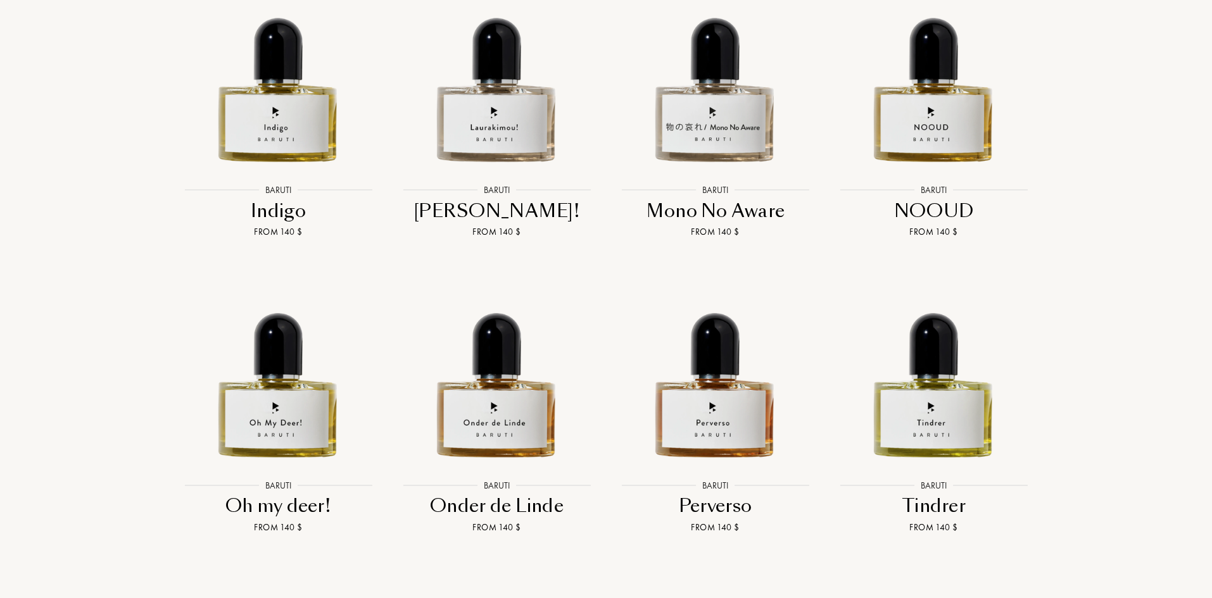
scroll to position [2026, 0]
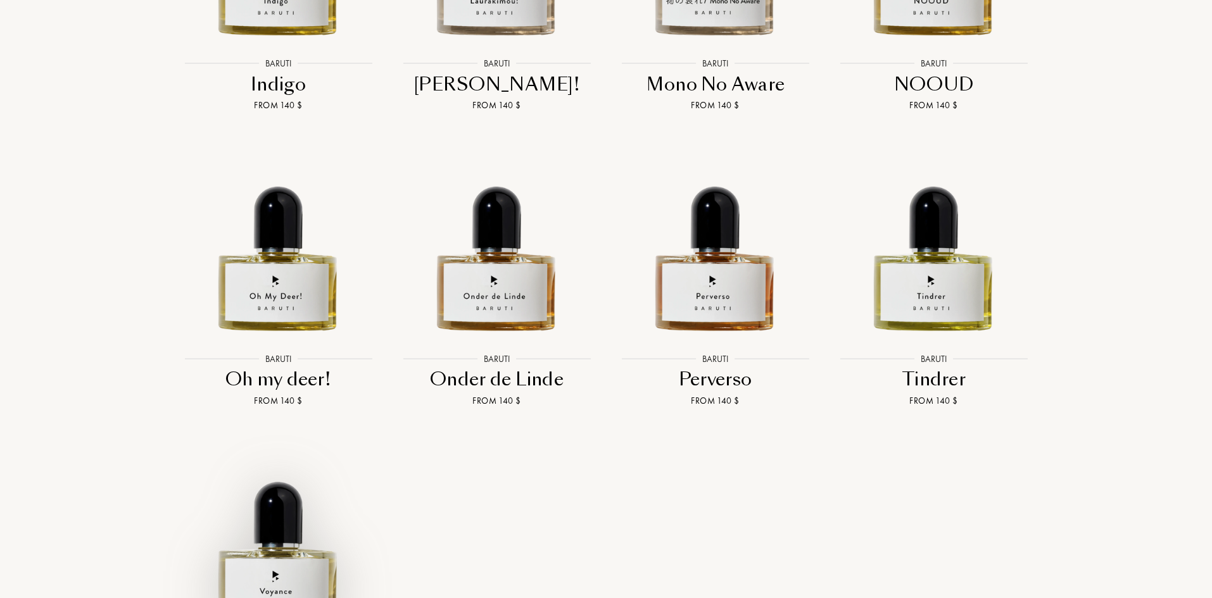
click at [265, 449] on img at bounding box center [278, 535] width 197 height 197
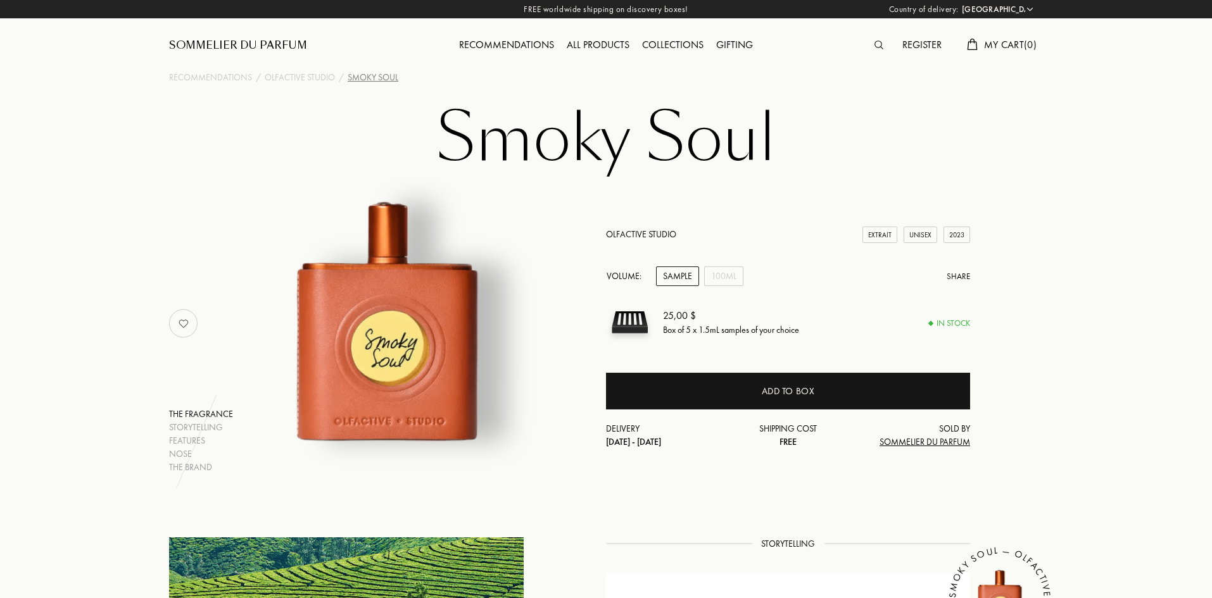
select select "US"
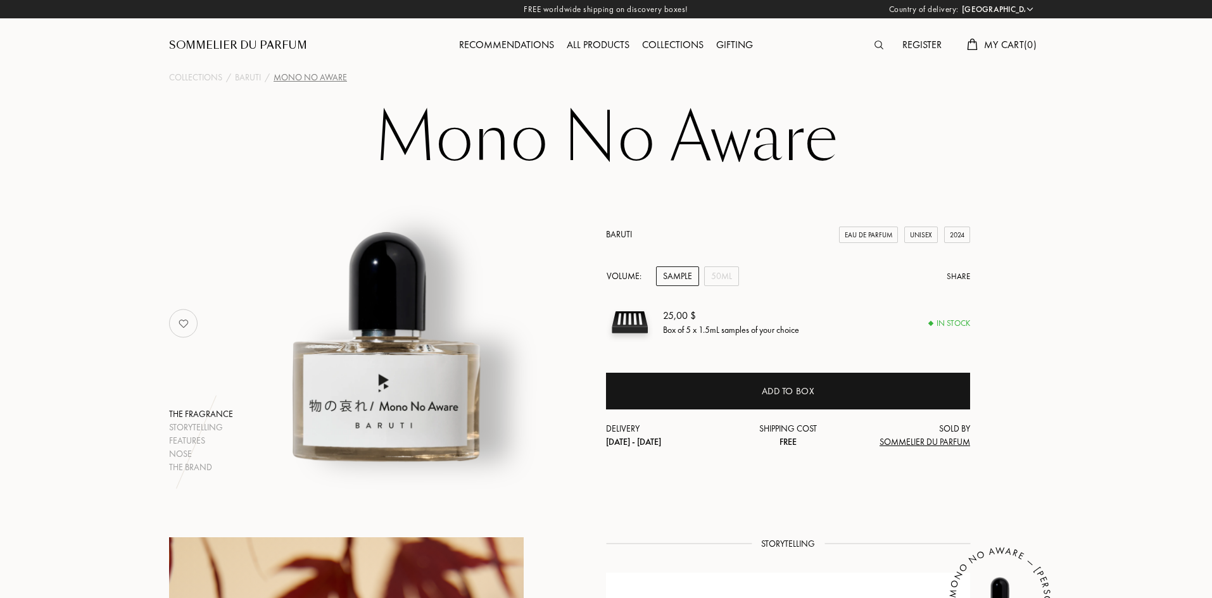
select select "US"
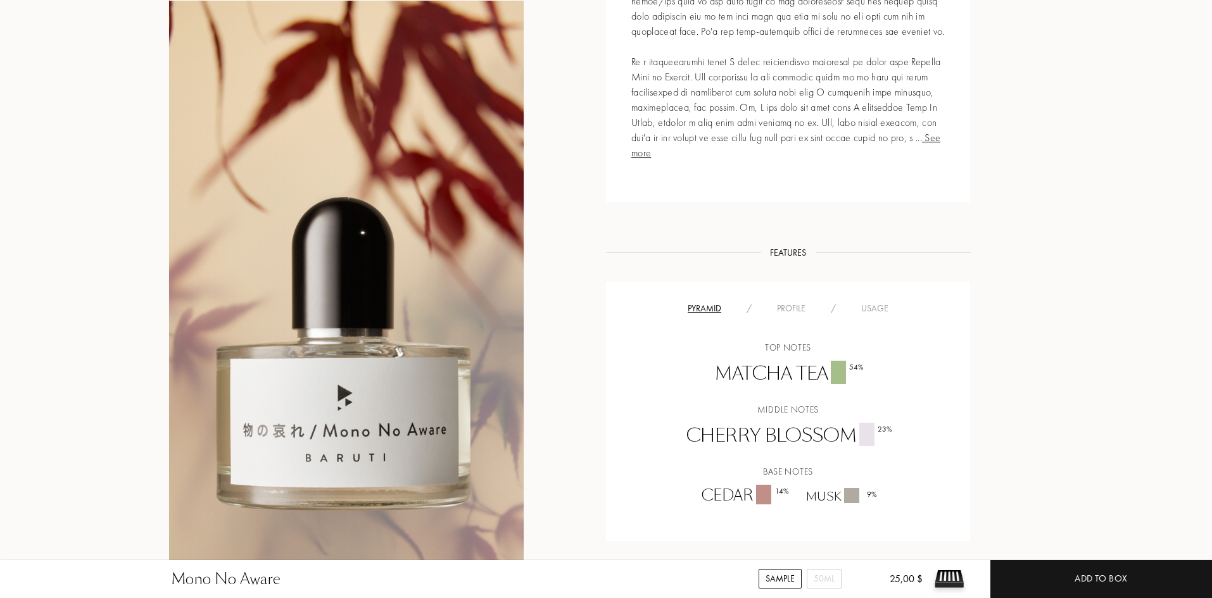
scroll to position [823, 0]
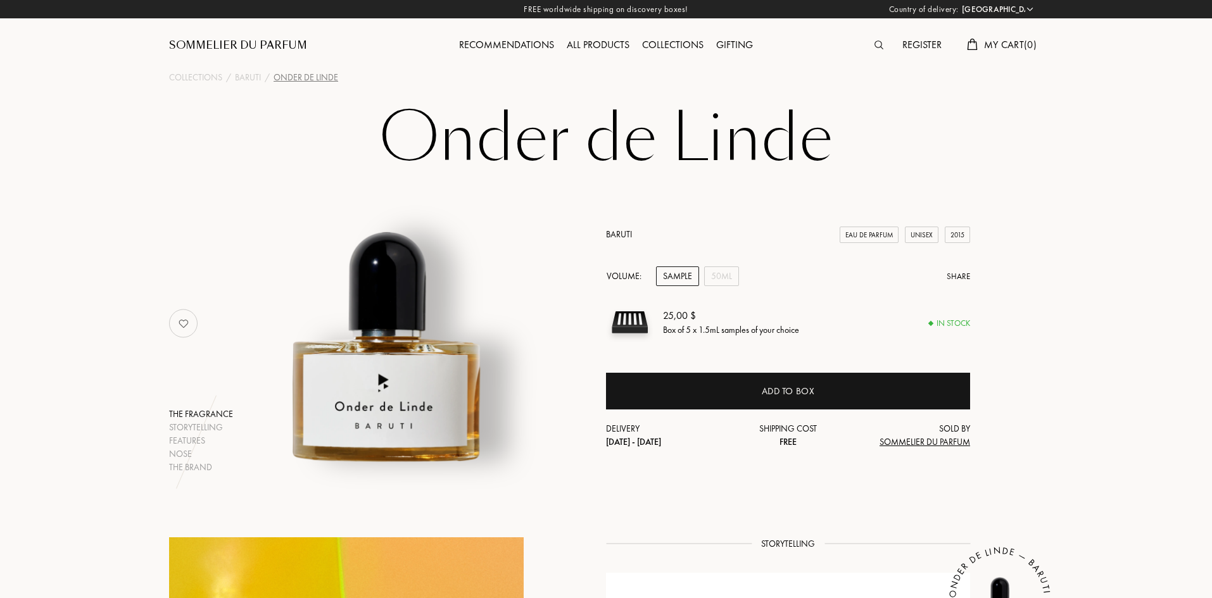
select select "US"
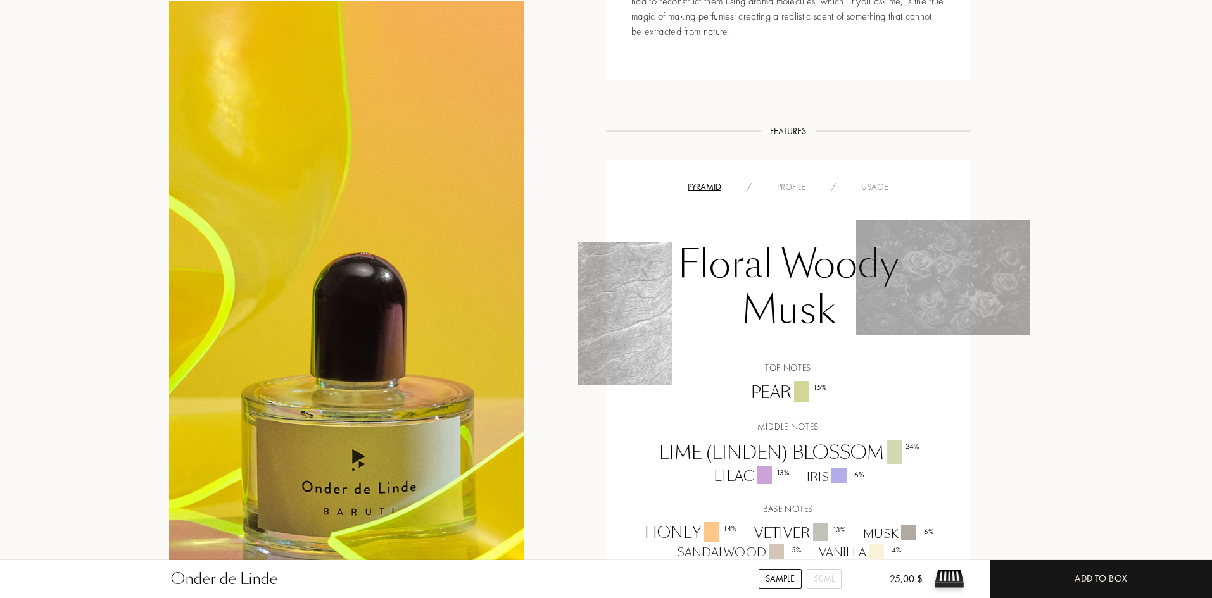
scroll to position [886, 0]
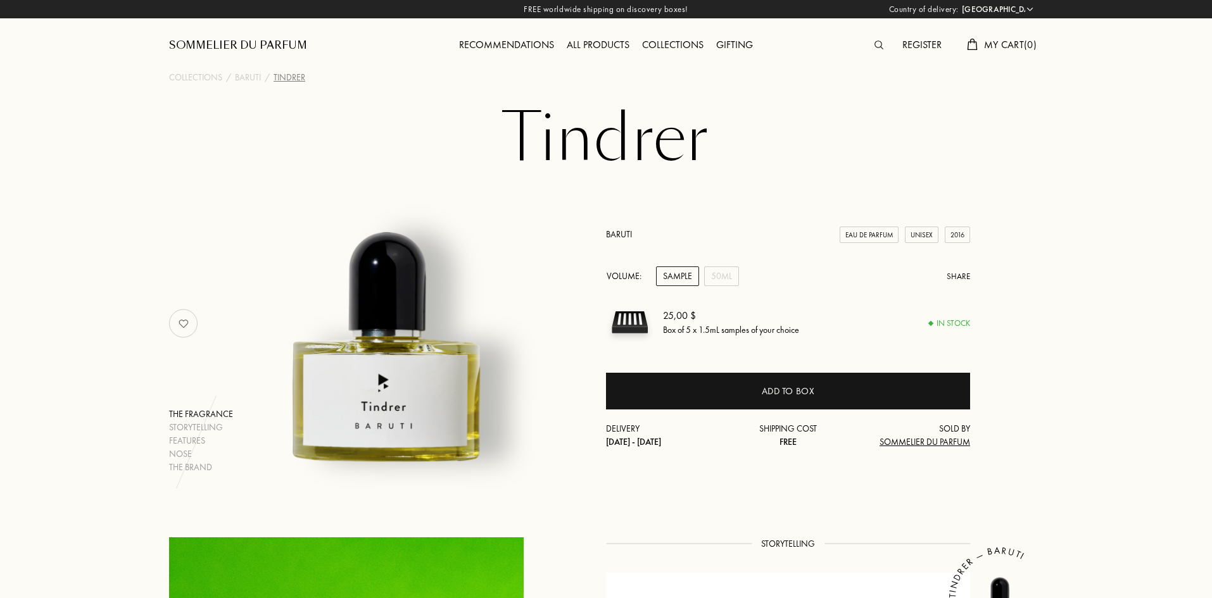
select select "US"
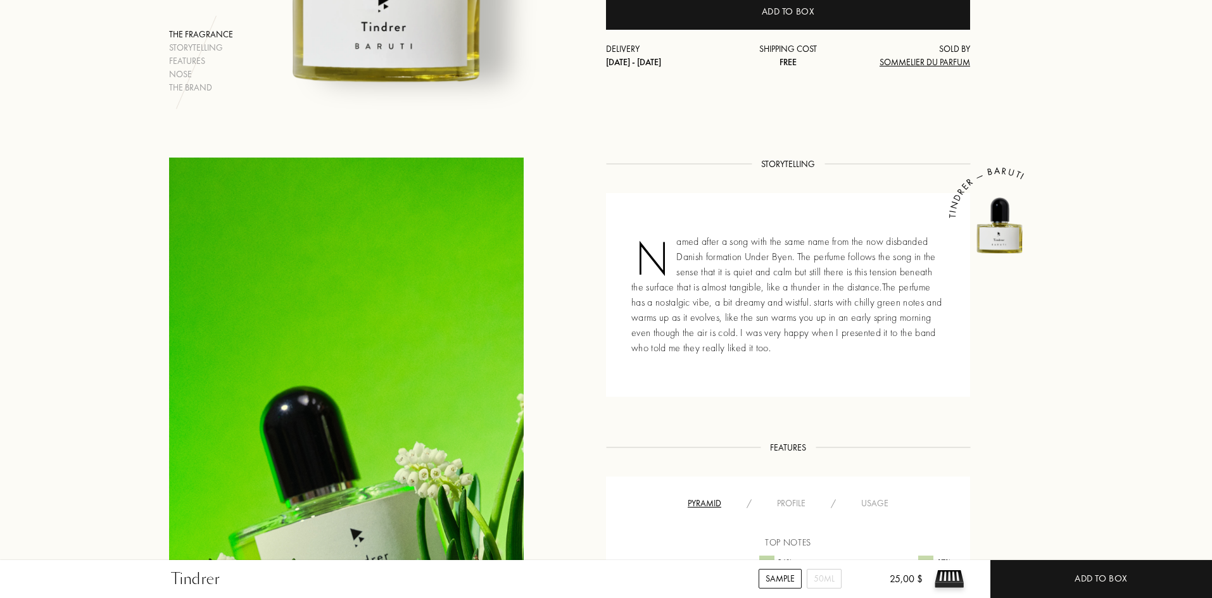
scroll to position [570, 0]
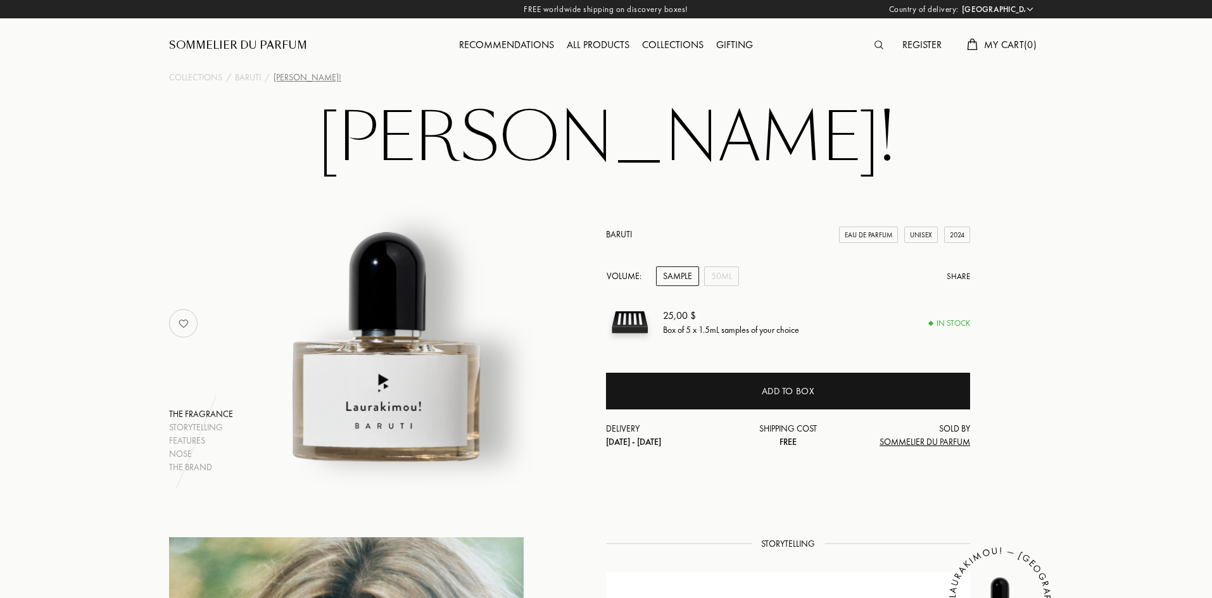
select select "US"
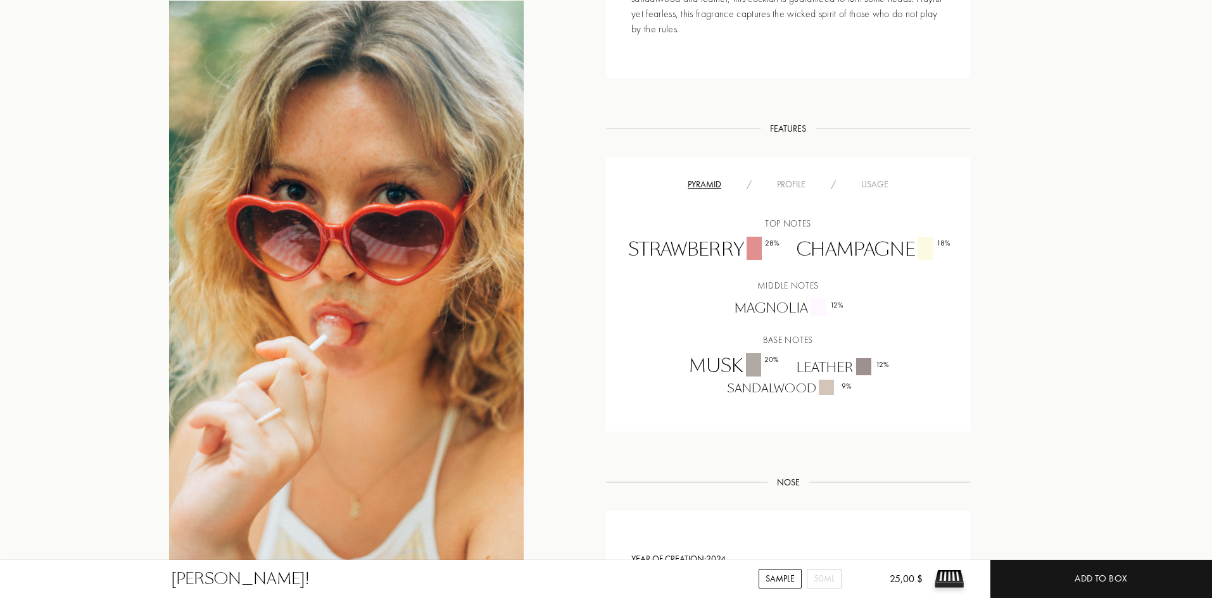
scroll to position [1139, 0]
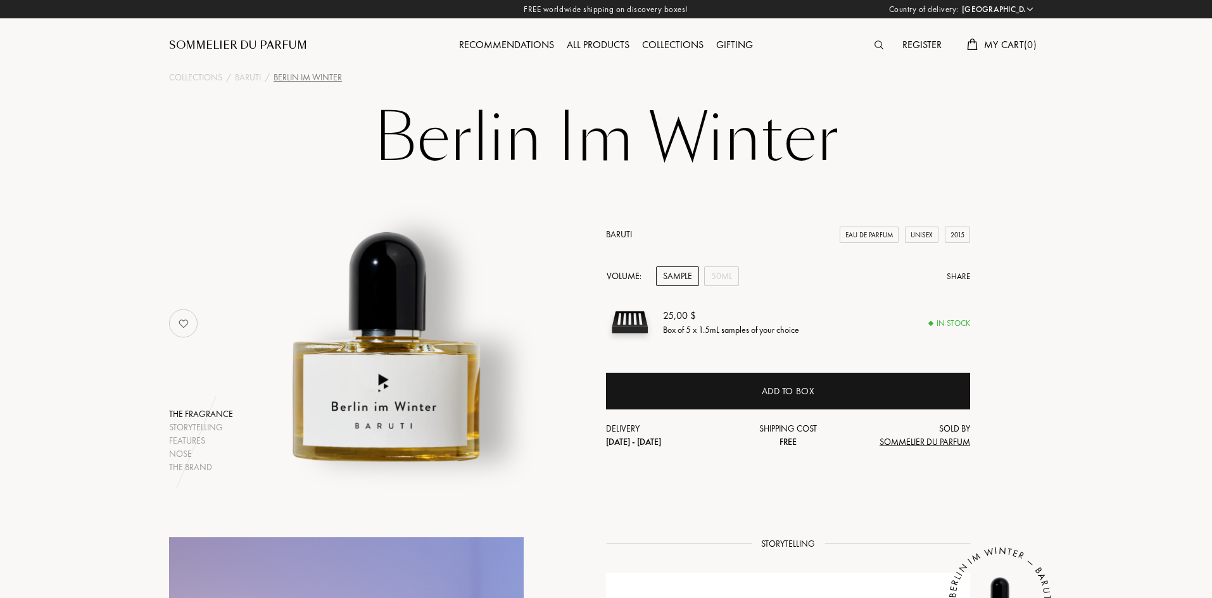
select select "US"
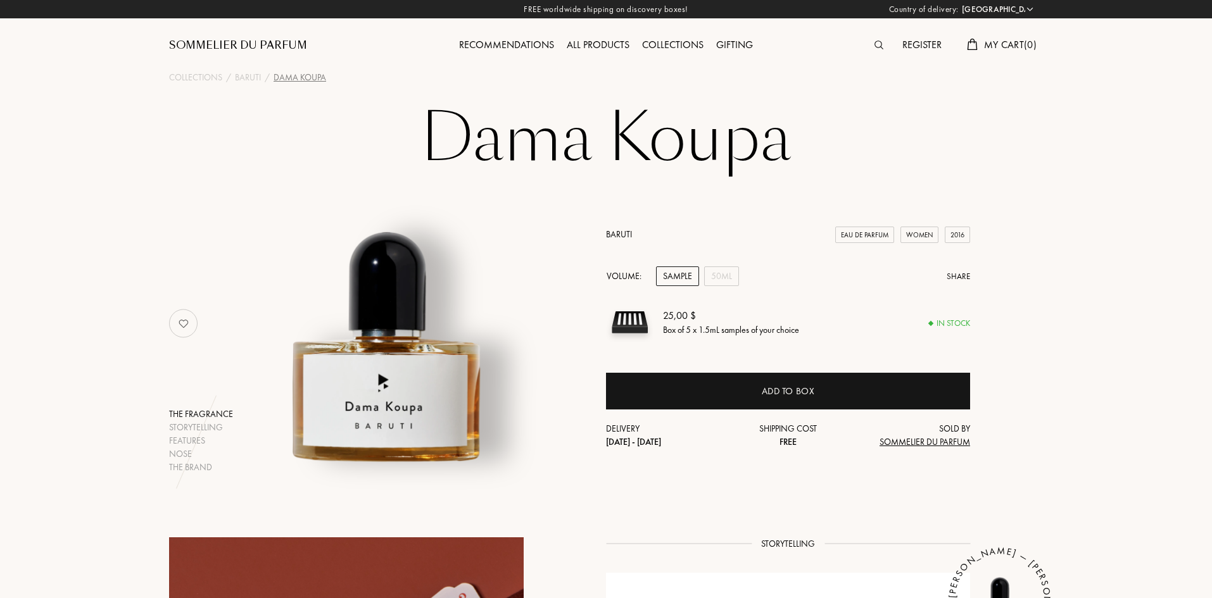
select select "US"
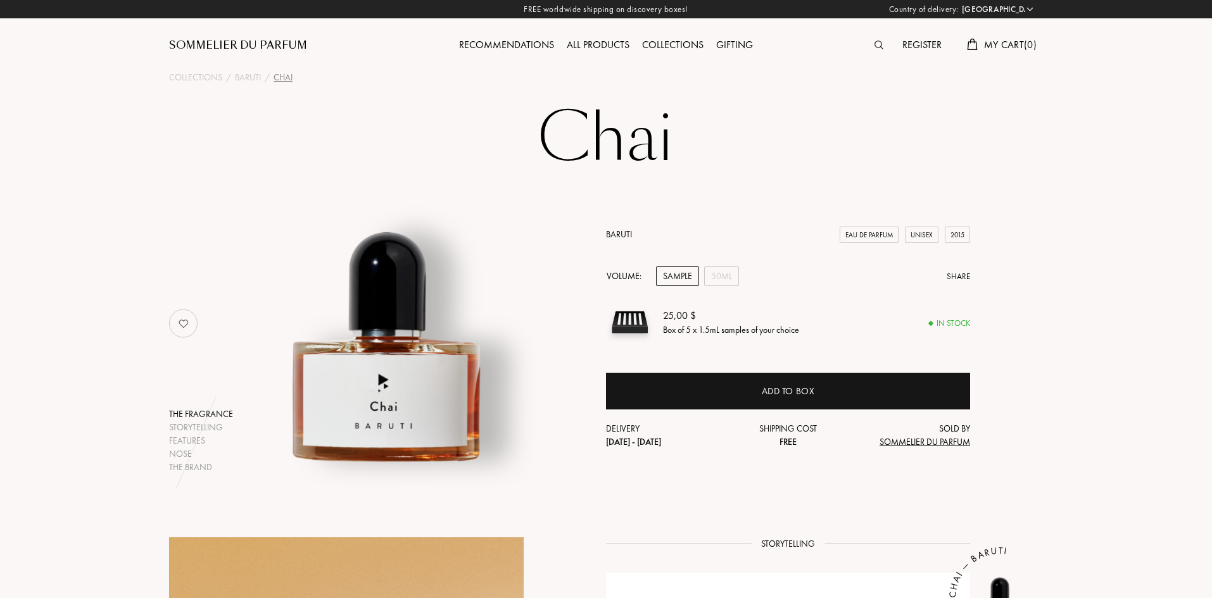
select select "US"
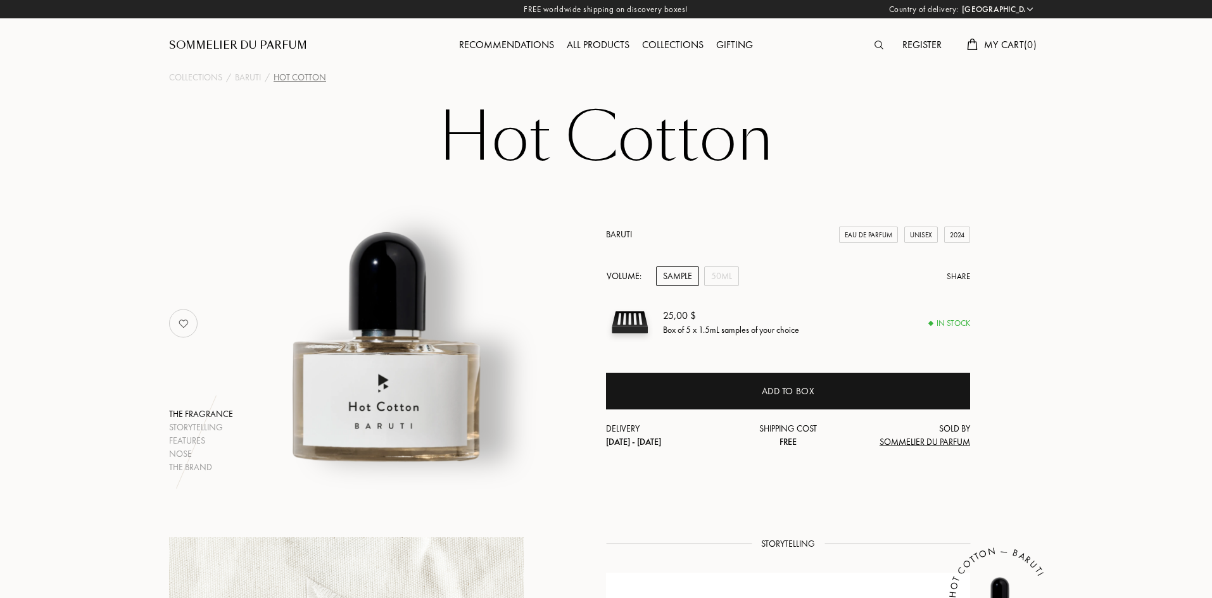
select select "US"
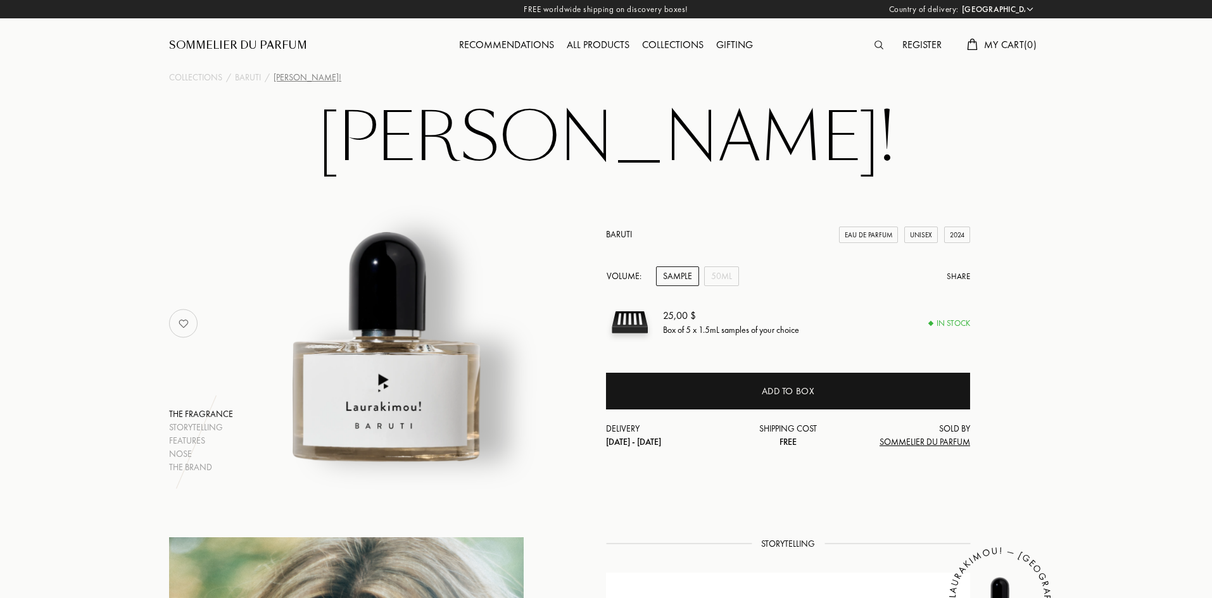
select select "US"
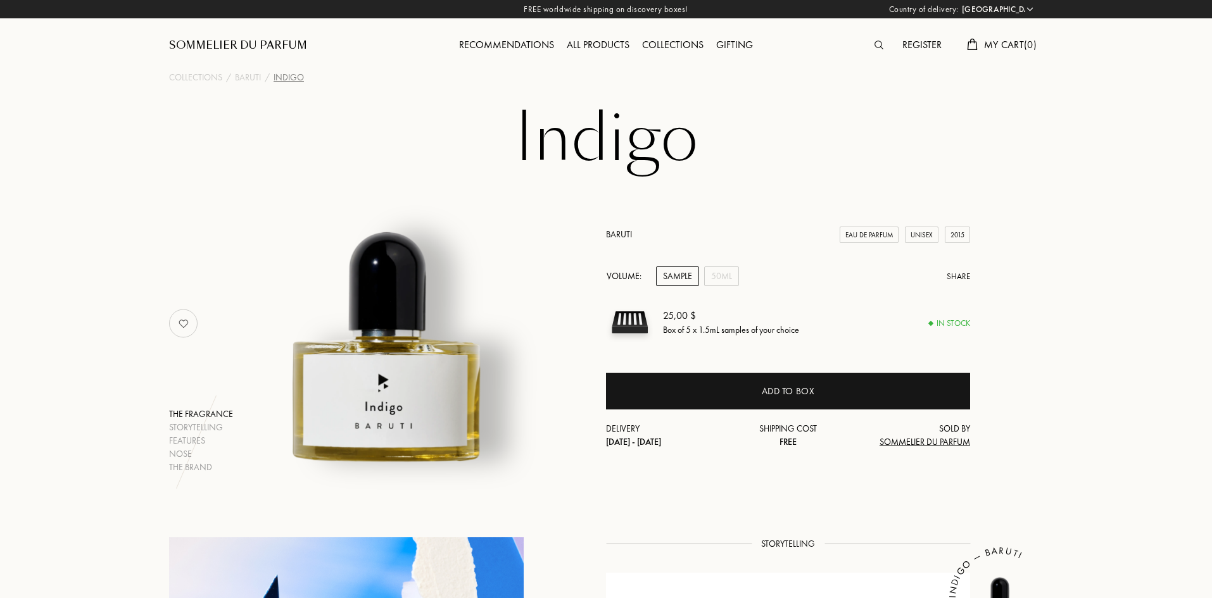
select select "US"
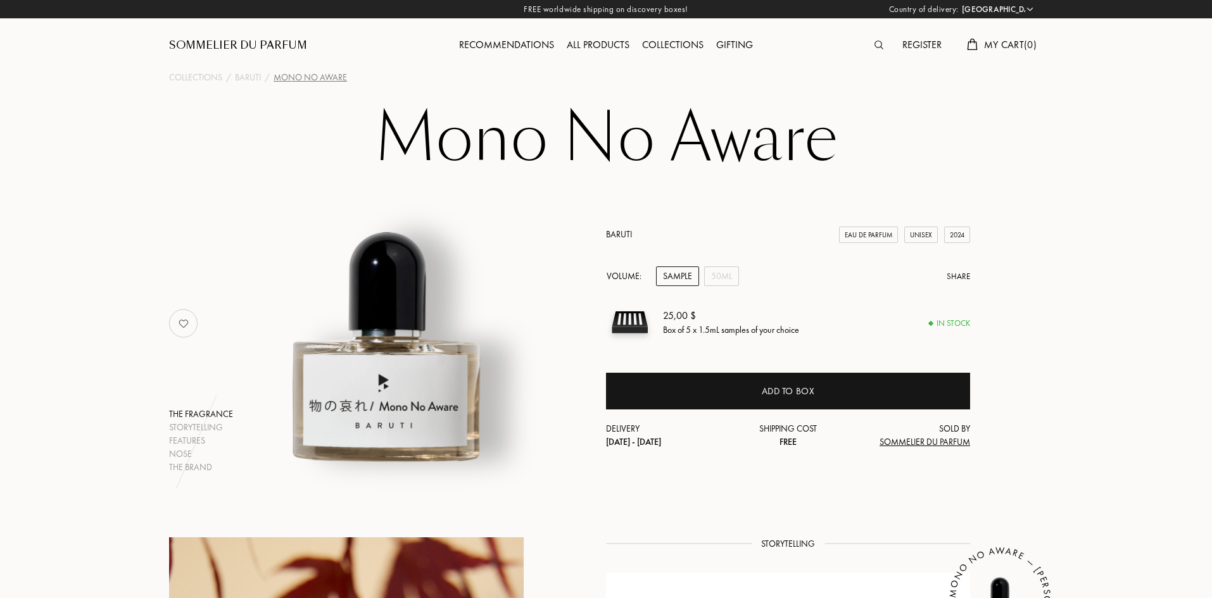
select select "US"
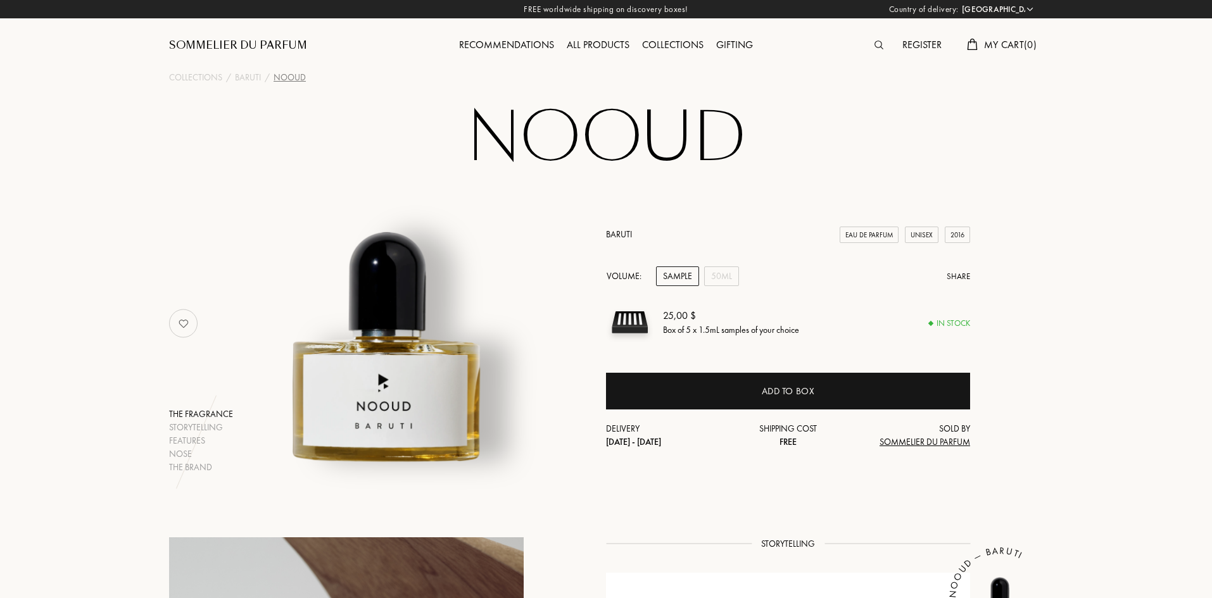
select select "US"
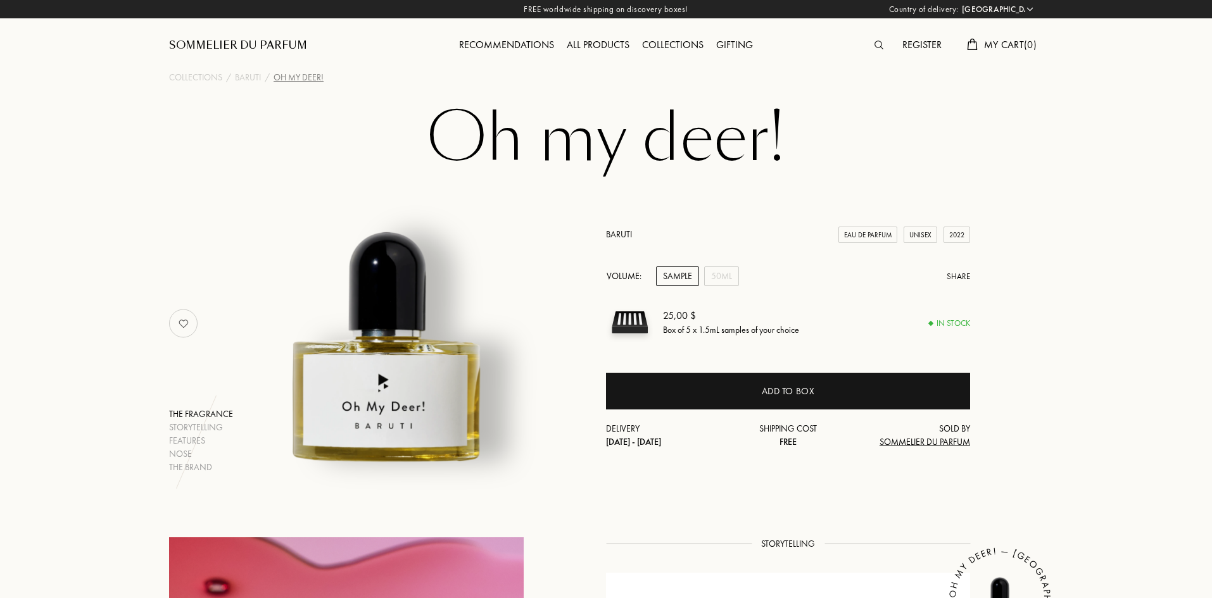
select select "US"
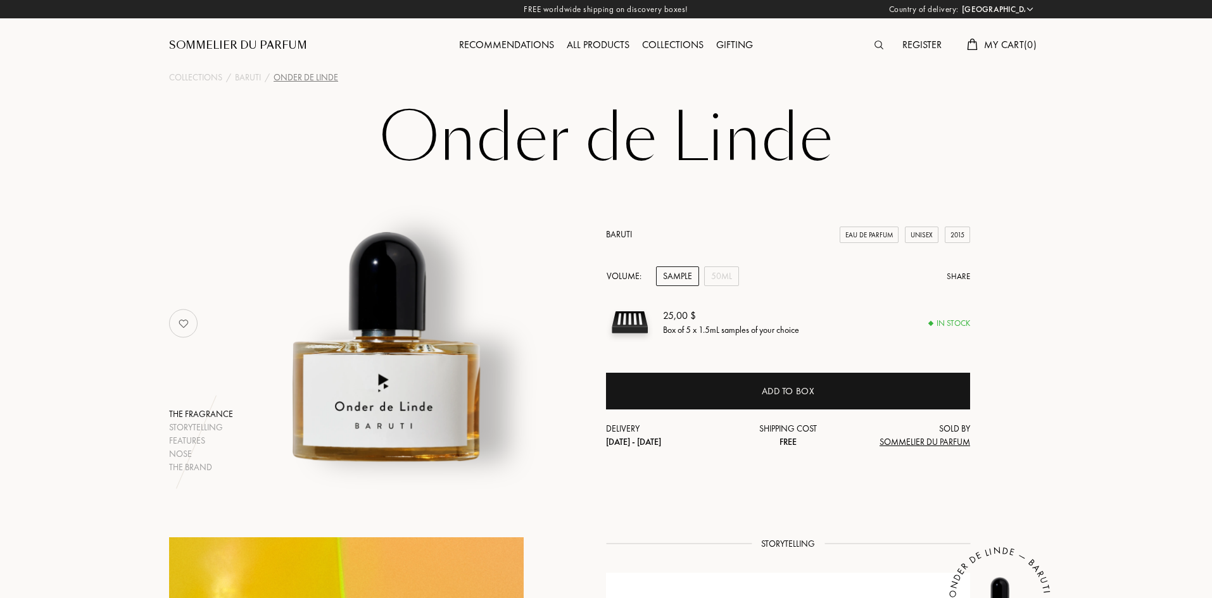
select select "US"
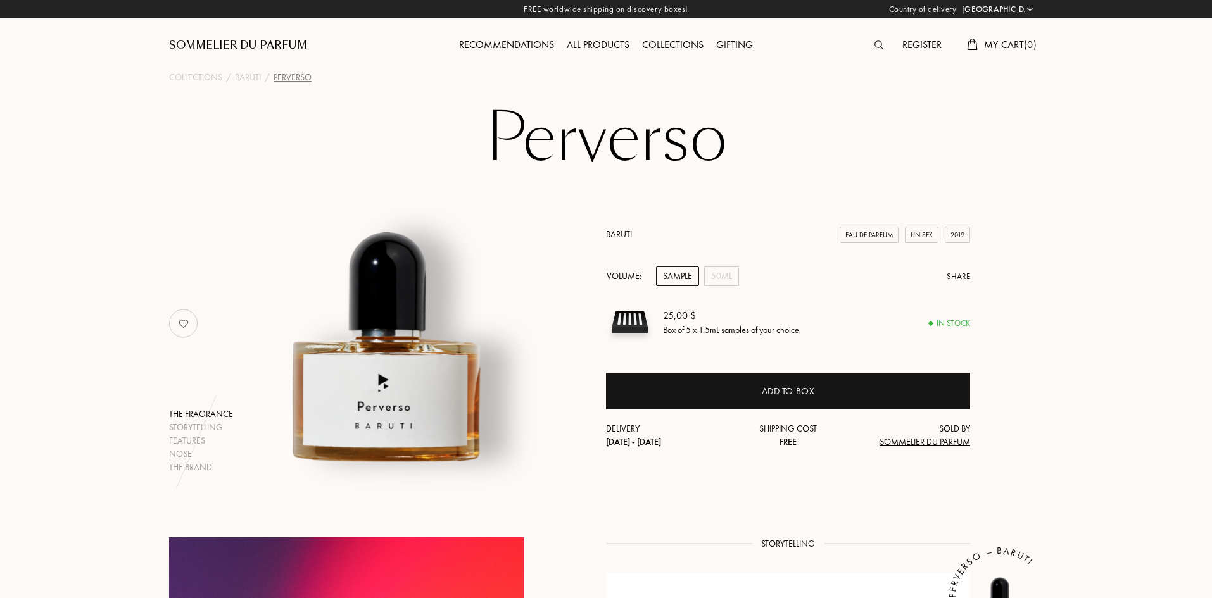
select select "US"
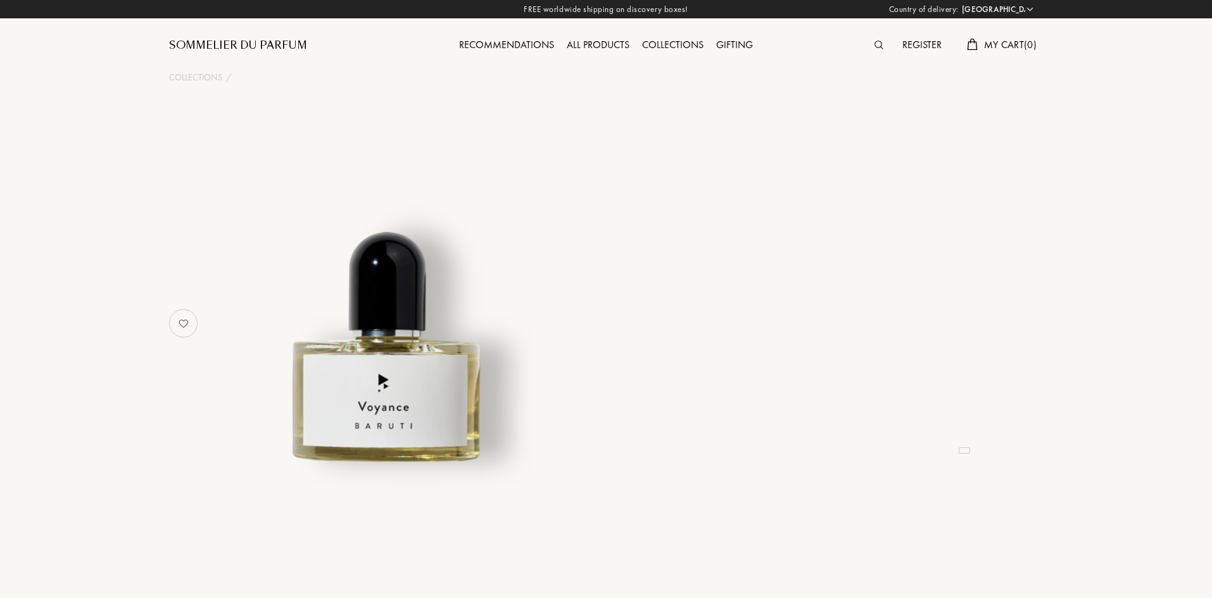
select select "US"
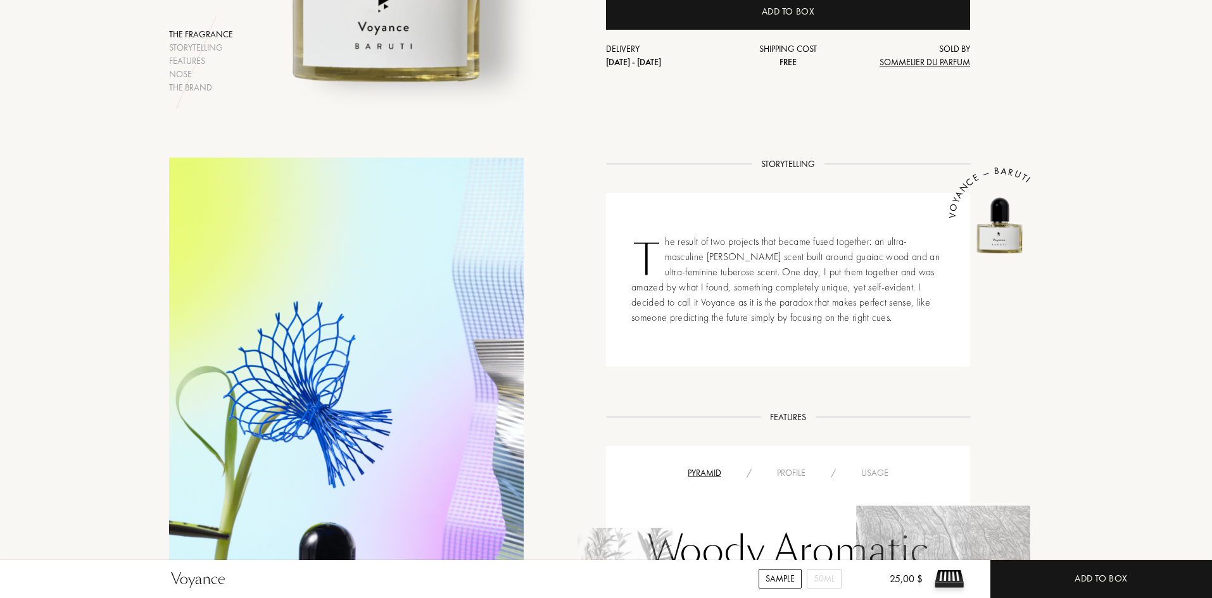
scroll to position [633, 0]
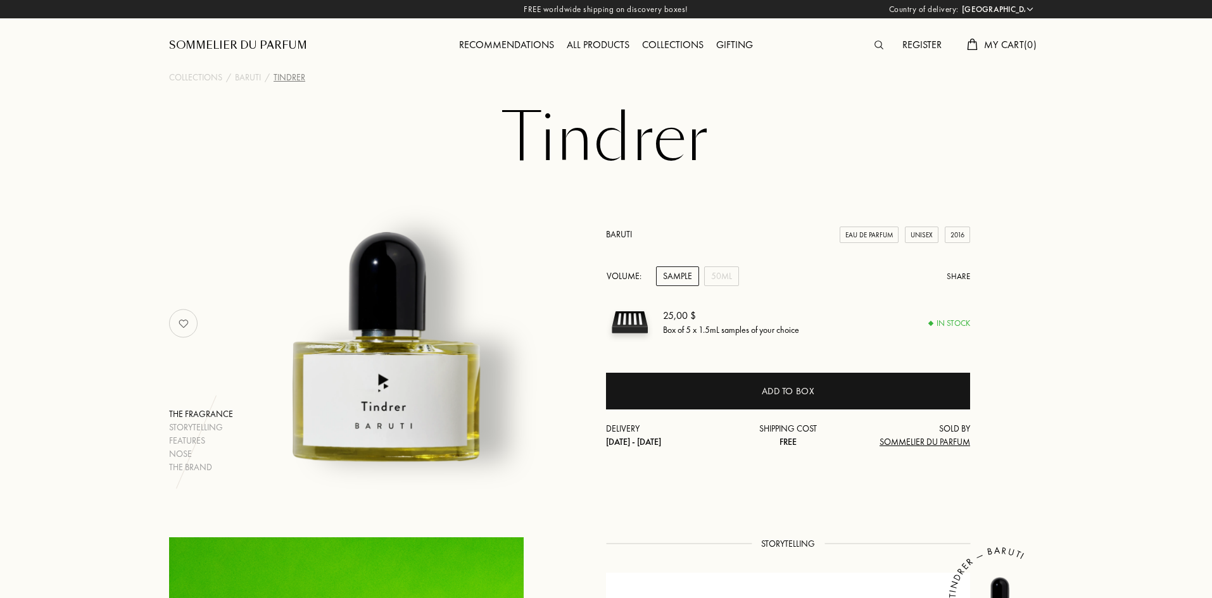
select select "US"
